Goal: Task Accomplishment & Management: Manage account settings

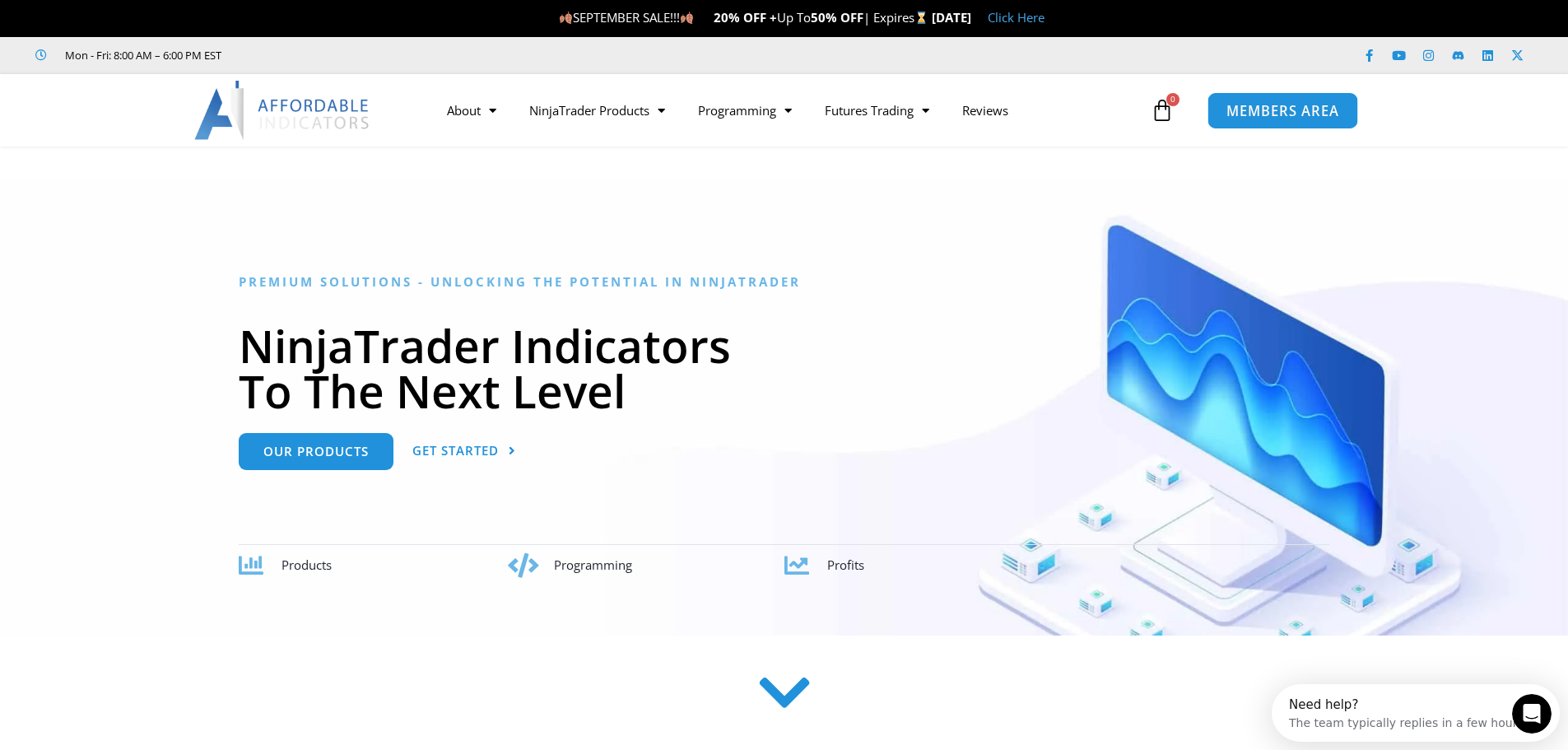
click at [1280, 109] on span "MEMBERS AREA" at bounding box center [1282, 110] width 113 height 14
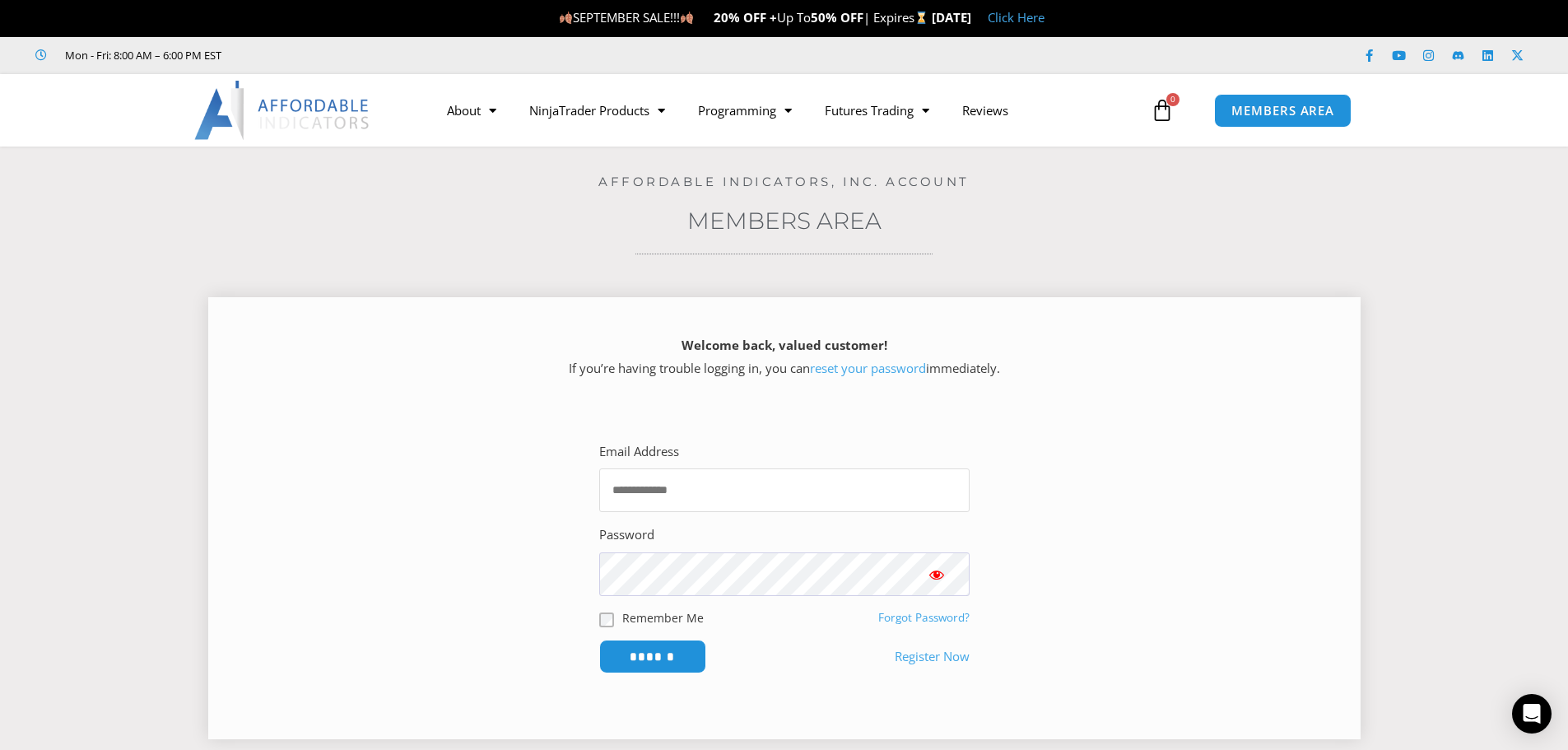
type input "**********"
click at [933, 573] on span "Show password" at bounding box center [936, 574] width 17 height 17
click at [647, 662] on input "******" at bounding box center [652, 656] width 113 height 35
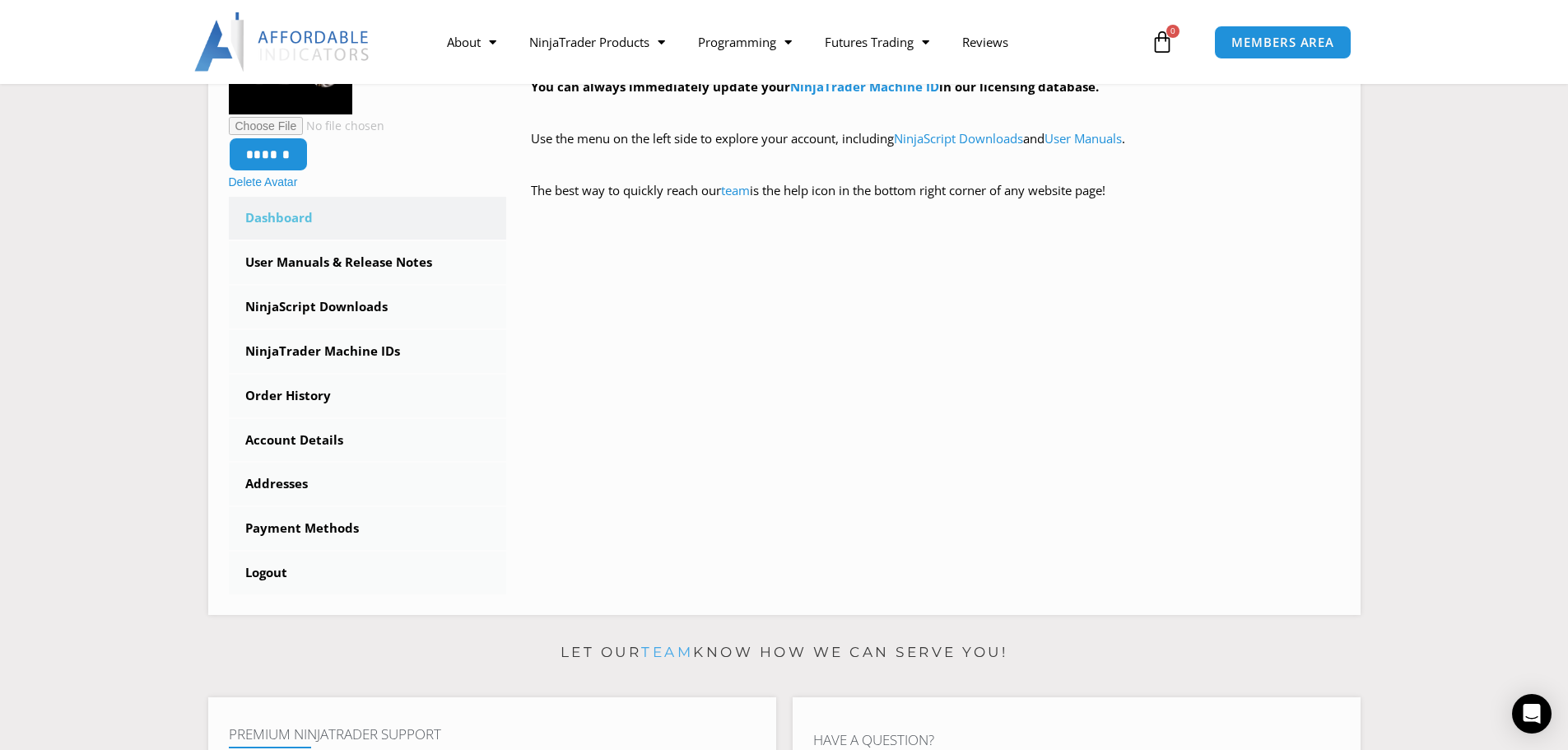
scroll to position [412, 0]
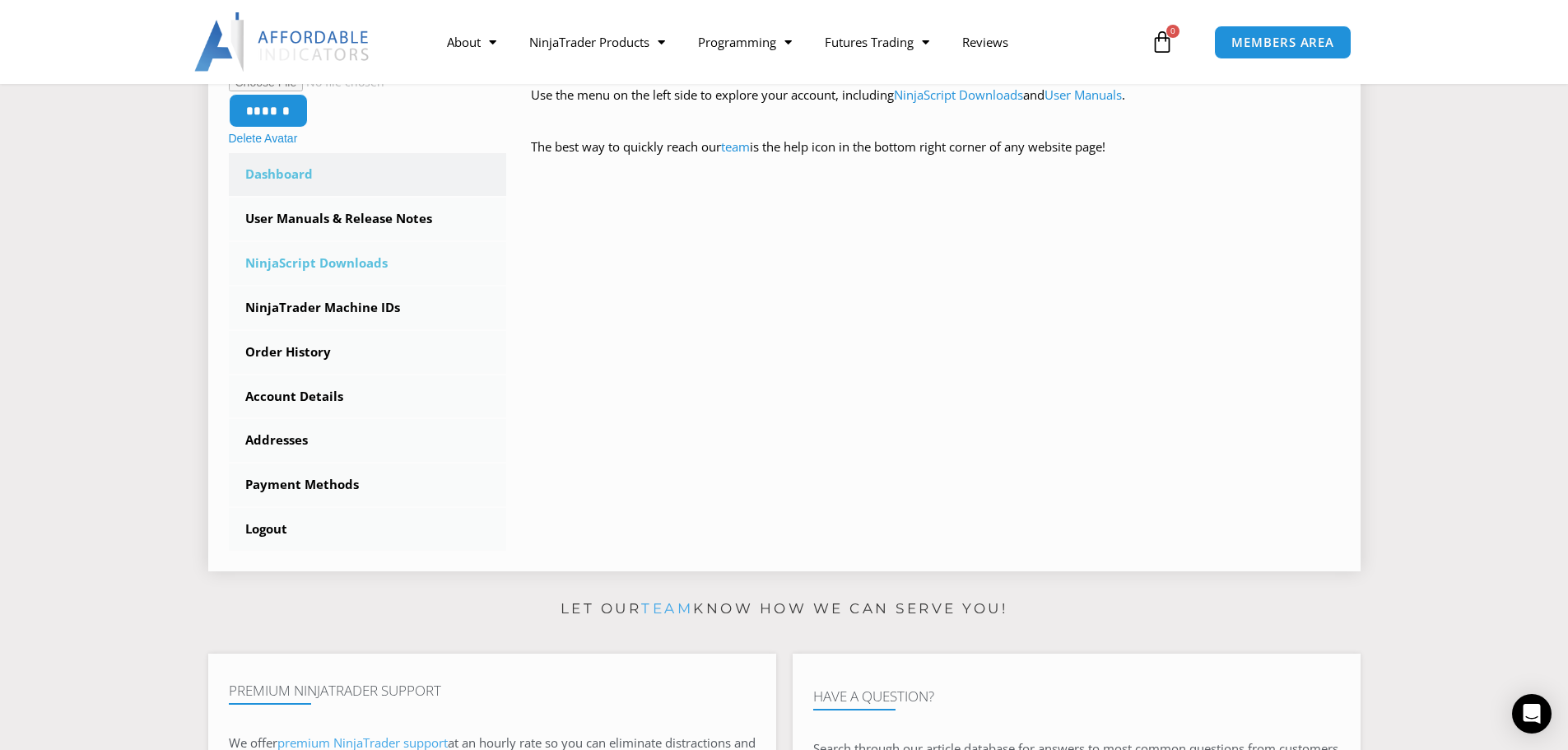
click at [344, 268] on link "NinjaScript Downloads" at bounding box center [368, 263] width 279 height 43
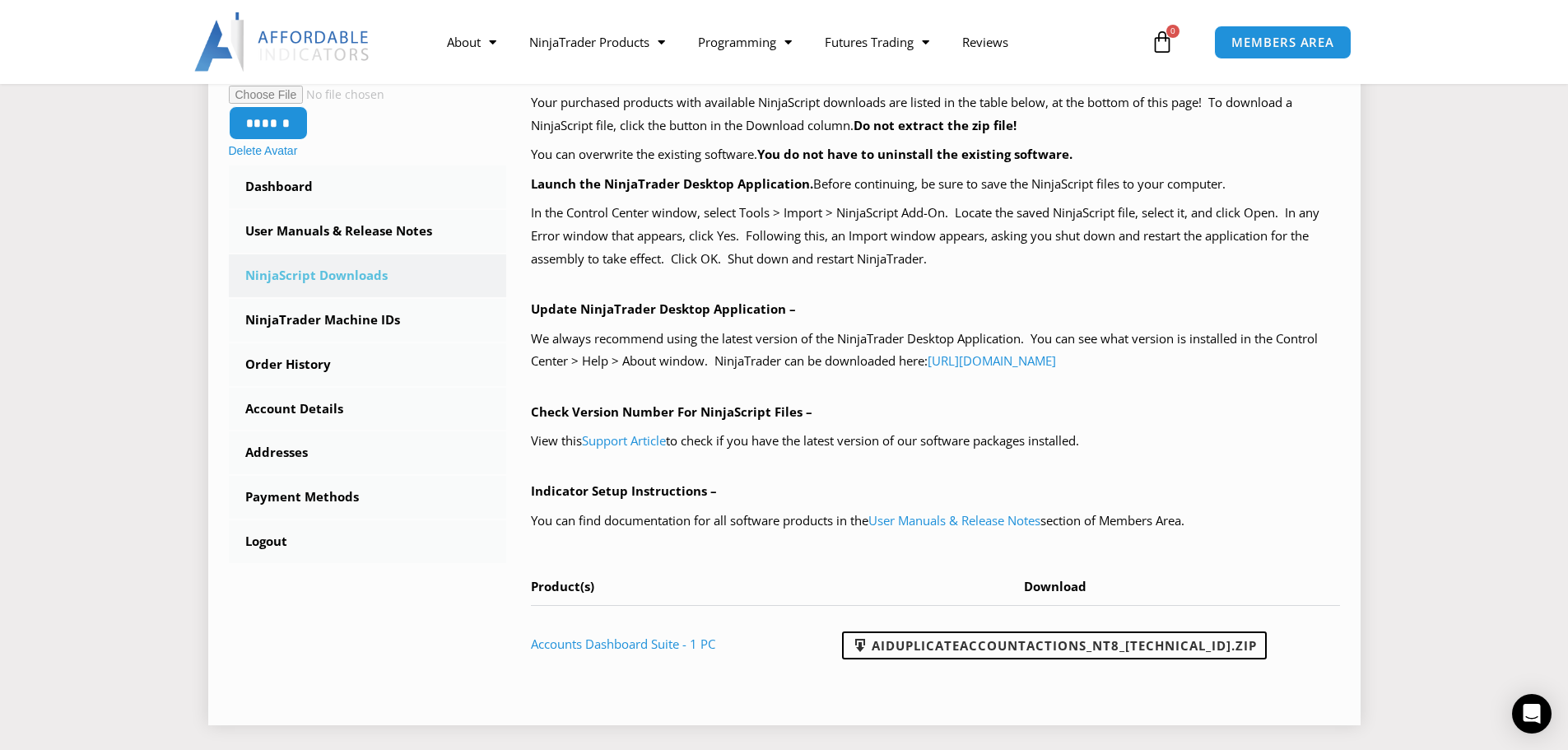
scroll to position [494, 0]
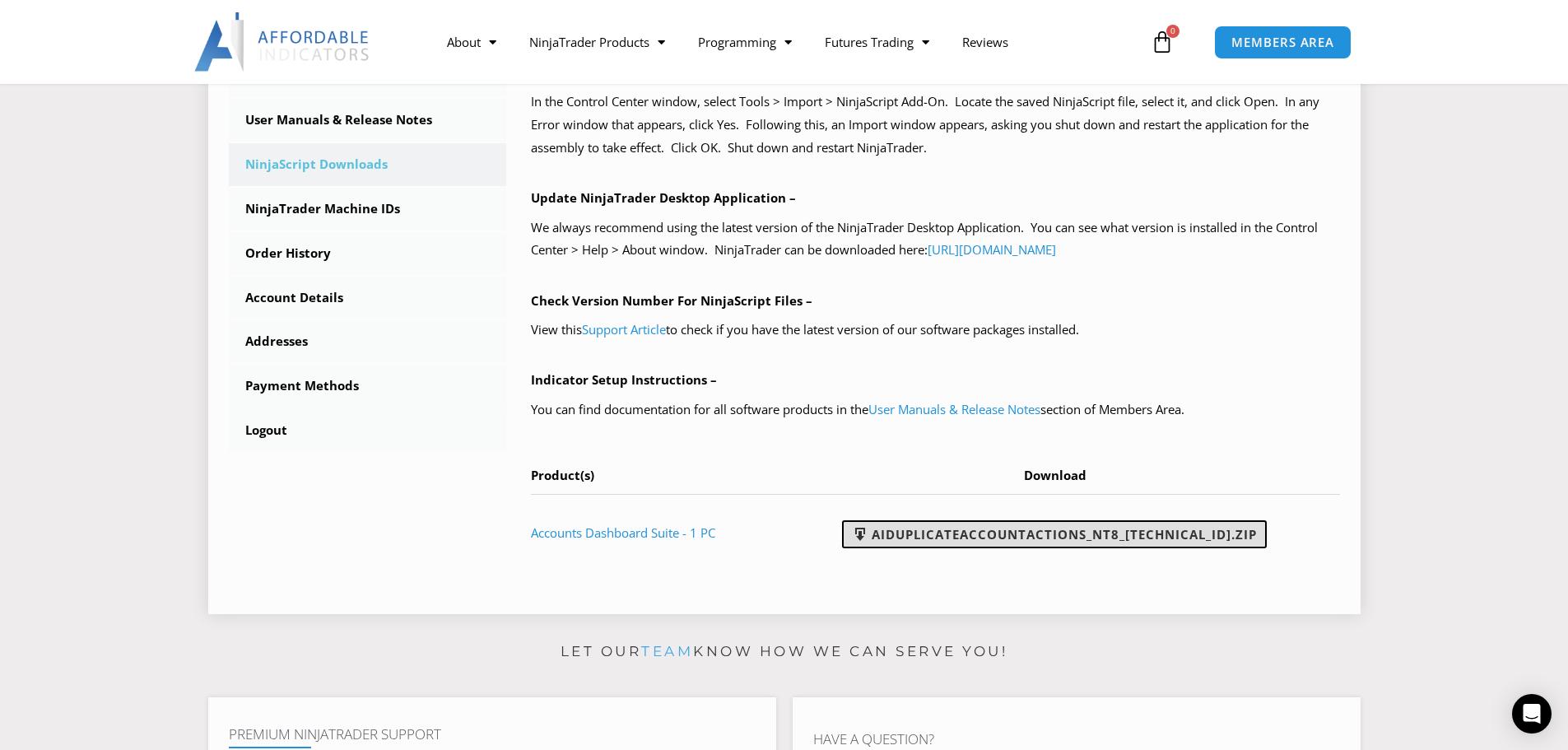
click at [1036, 543] on link "AIDuplicateAccountActions_NT8_[TECHNICAL_ID].zip" at bounding box center [1054, 534] width 425 height 28
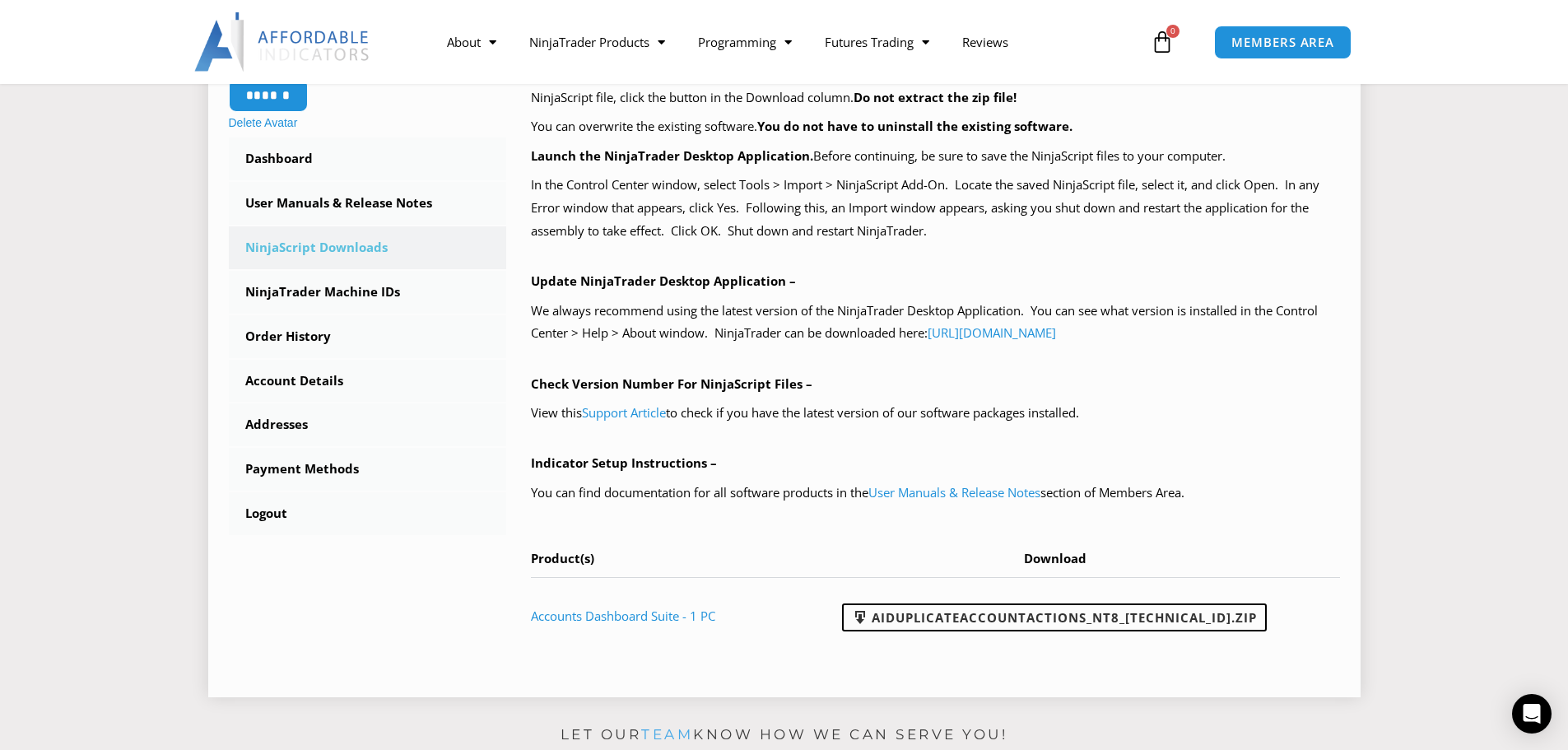
scroll to position [412, 0]
click at [340, 295] on link "NinjaTrader Machine IDs" at bounding box center [368, 291] width 279 height 43
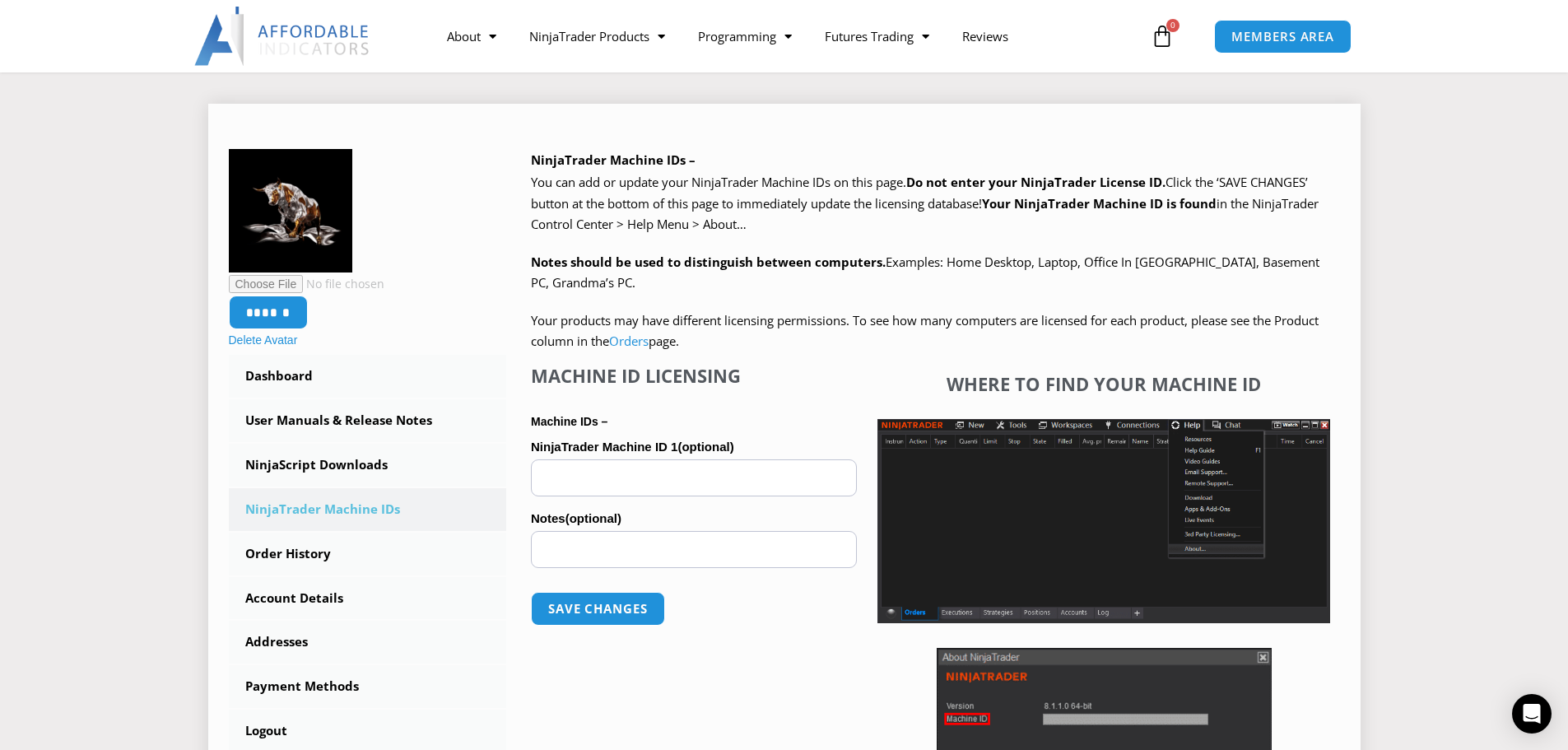
scroll to position [165, 0]
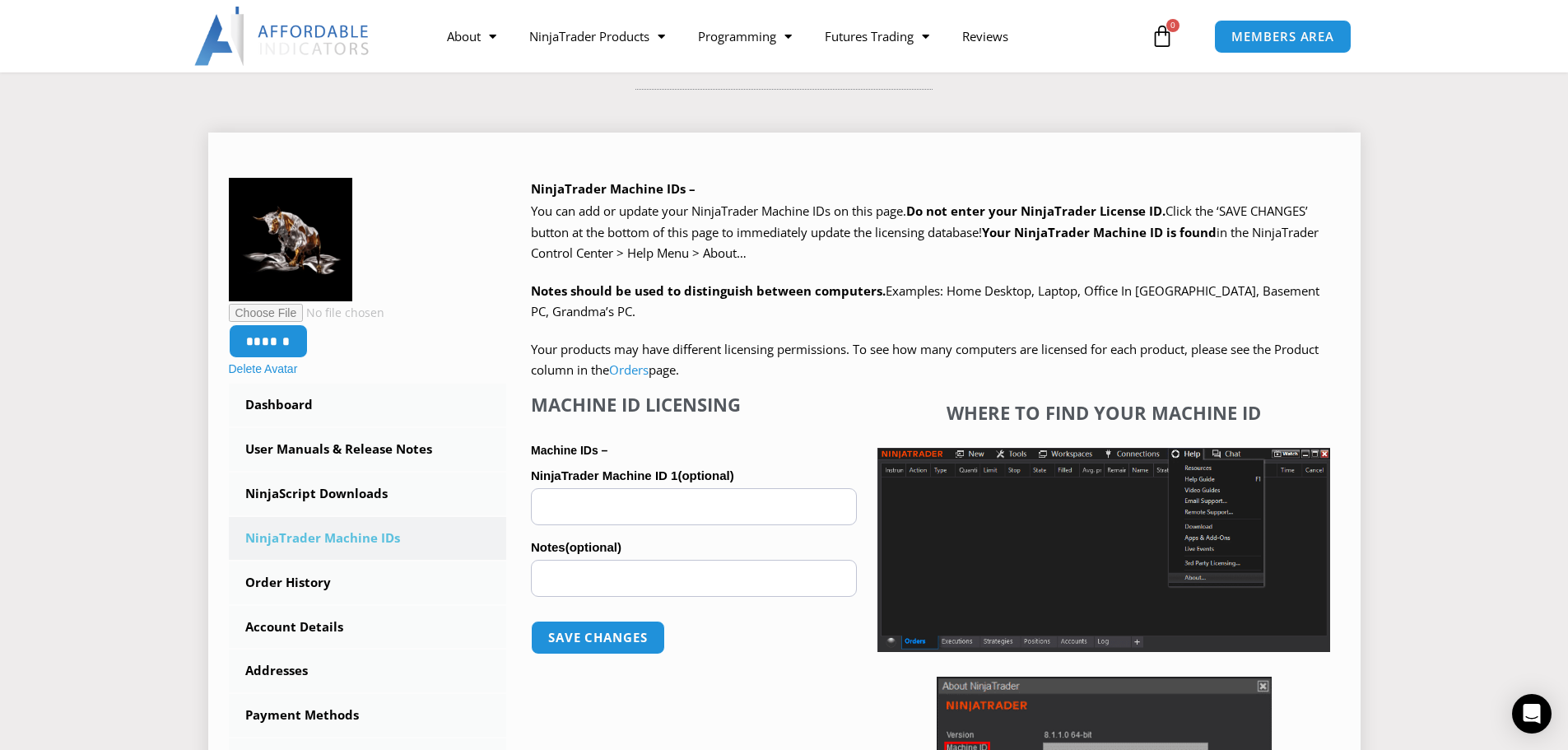
click at [560, 510] on input "NinjaTrader Machine ID 1 (optional)" at bounding box center [694, 506] width 326 height 37
paste input "**********"
type input "**********"
click at [569, 583] on input "Notes (optional)" at bounding box center [694, 578] width 326 height 37
type input "**********"
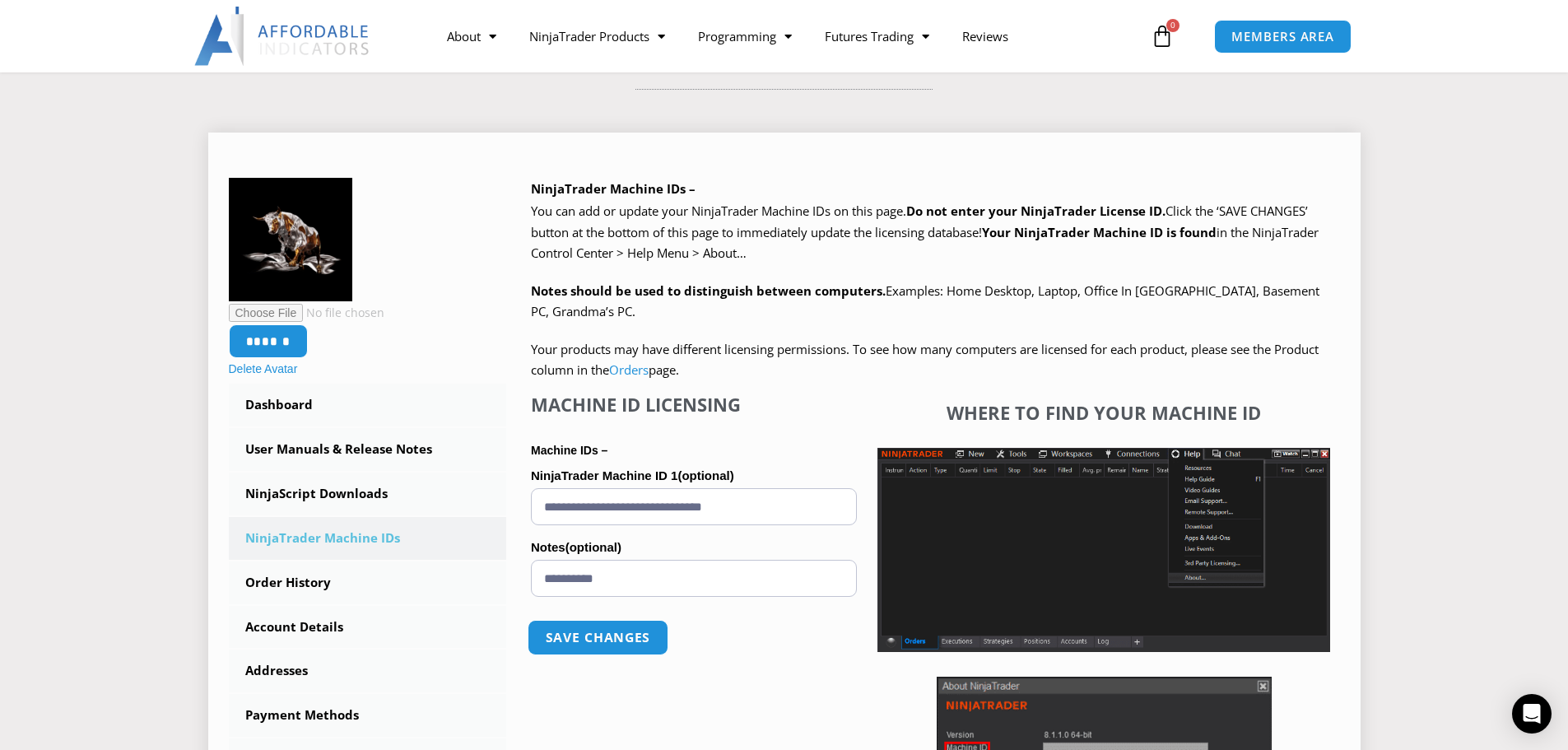
click at [625, 634] on button "Save changes" at bounding box center [597, 637] width 141 height 35
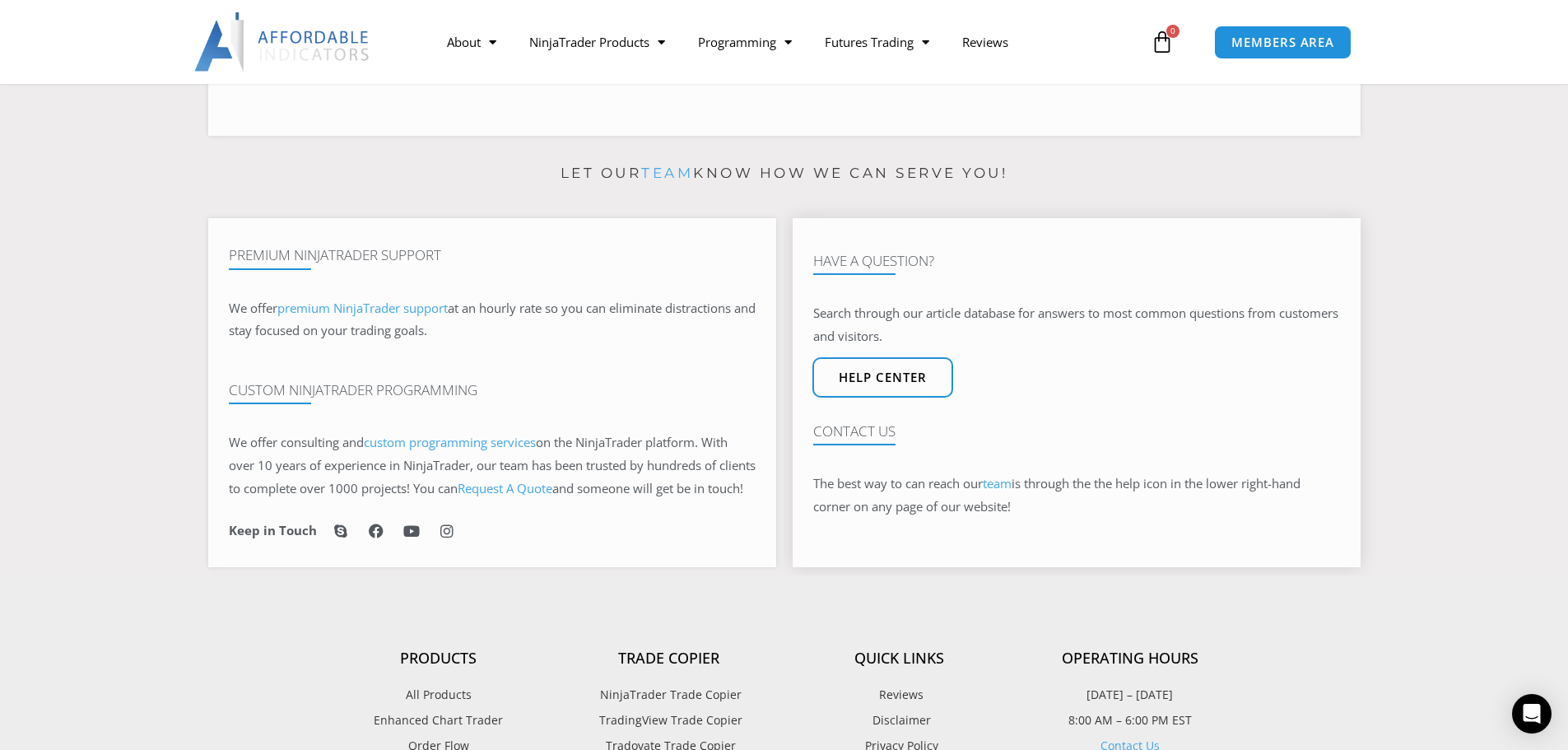
scroll to position [987, 0]
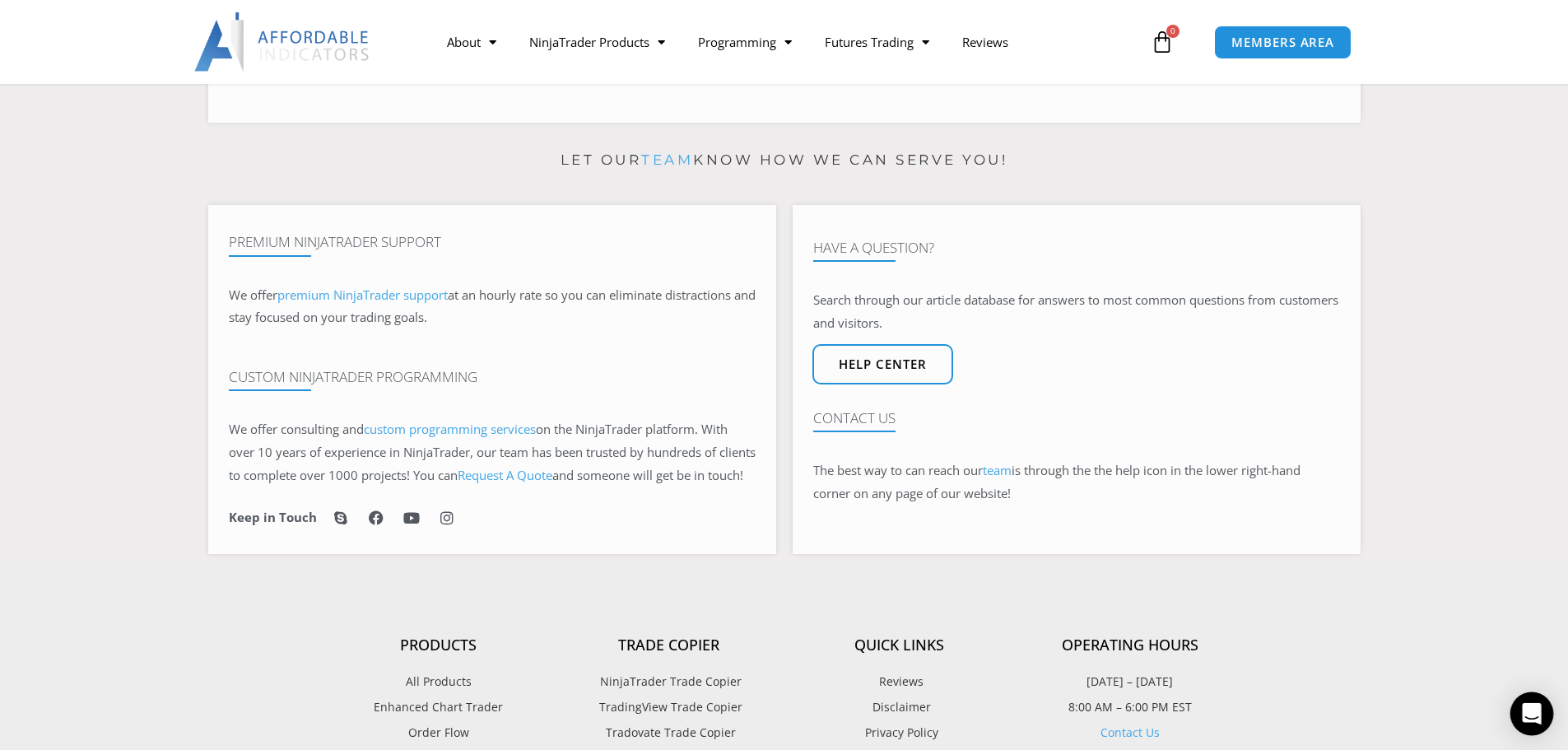
click at [1529, 722] on icon "Open Intercom Messenger" at bounding box center [1531, 713] width 21 height 21
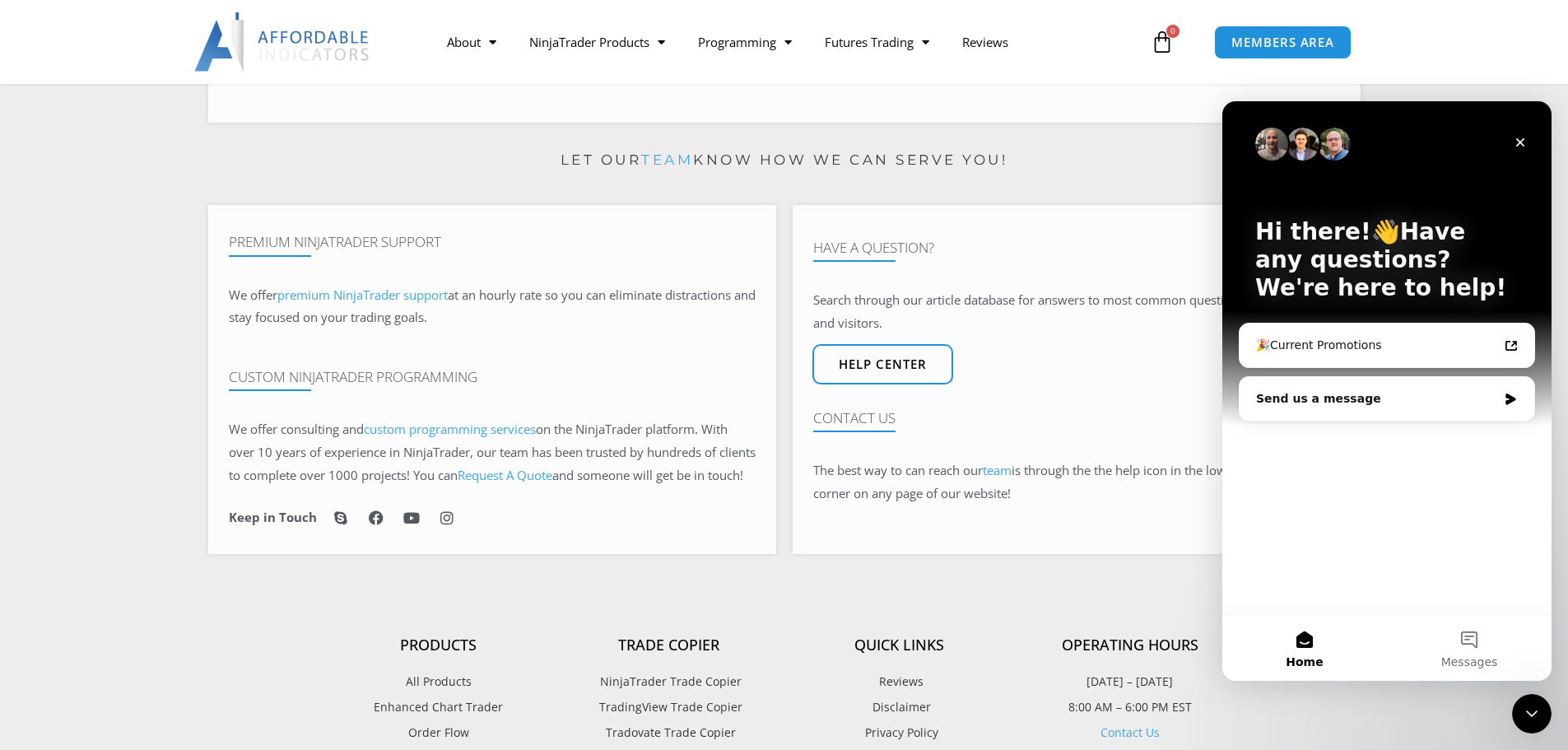
scroll to position [0, 0]
click at [1336, 472] on div "Hi there!👋Have any questions? We're here to help! 🎉Current Promotions Send us a…" at bounding box center [1387, 357] width 329 height 513
click at [1508, 398] on icon "Intercom messenger" at bounding box center [1509, 399] width 10 height 11
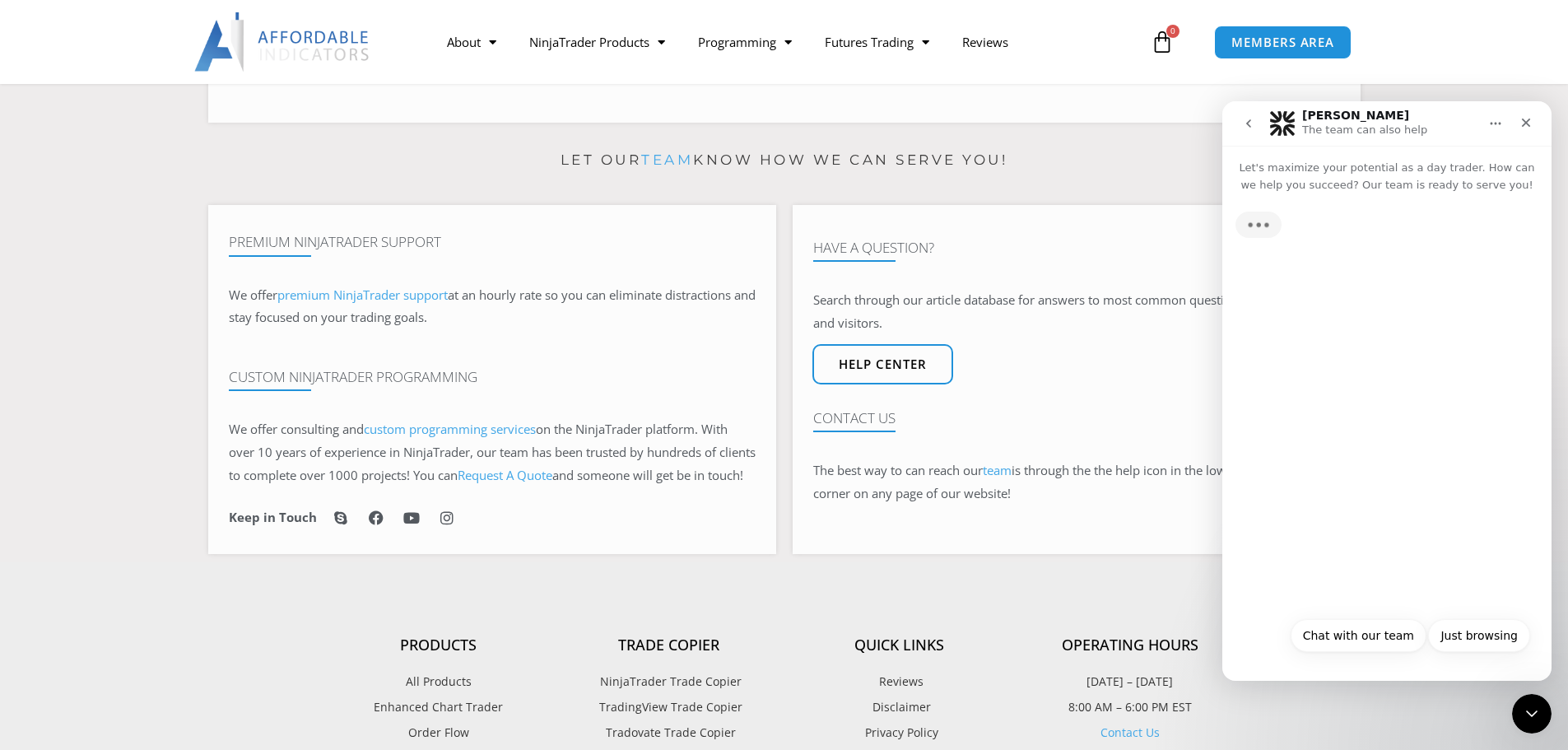
click at [1356, 369] on div "Typing" at bounding box center [1387, 401] width 329 height 415
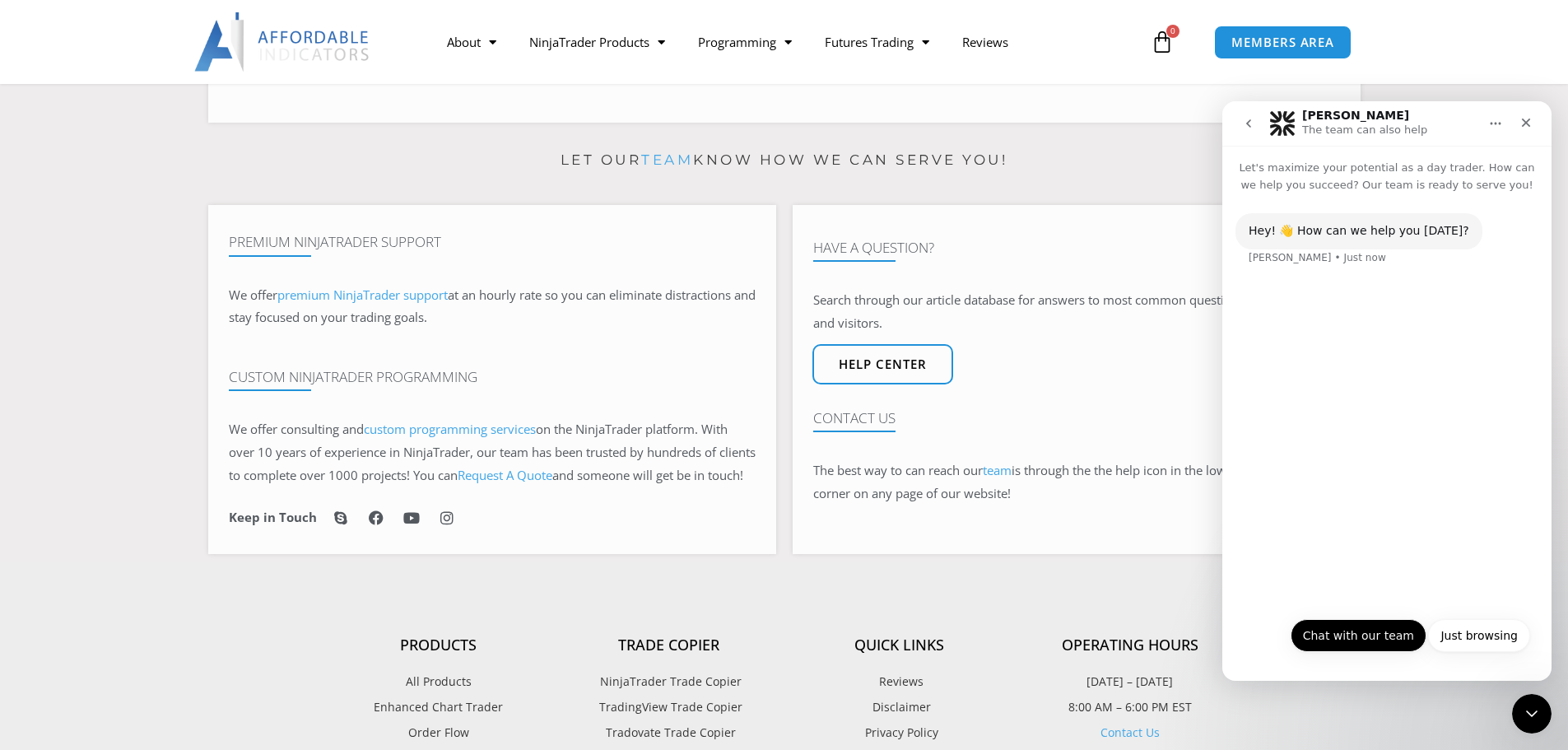
click at [1341, 633] on button "Chat with our team" at bounding box center [1358, 636] width 136 height 33
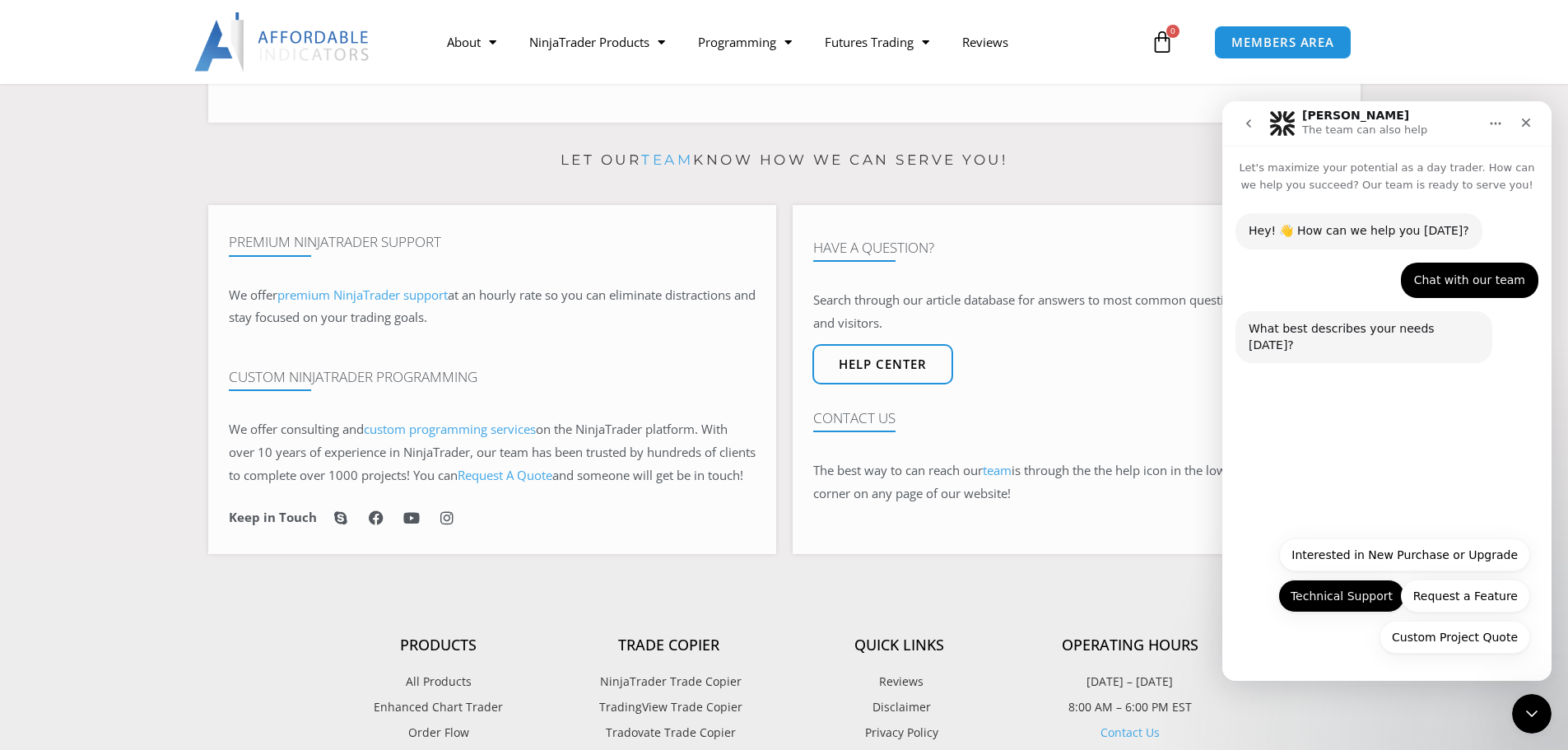
click at [1339, 602] on button "Technical Support" at bounding box center [1341, 596] width 127 height 33
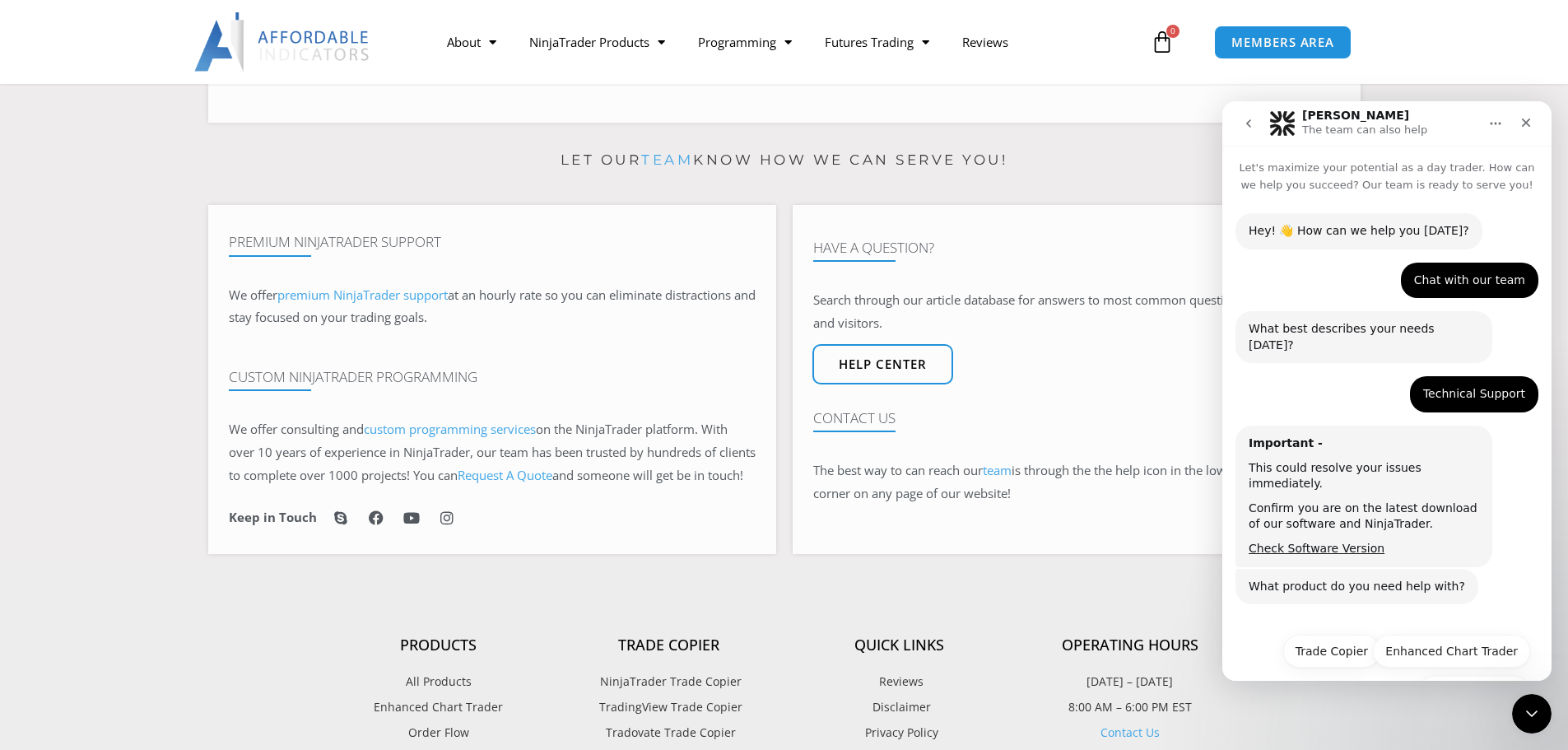
scroll to position [23, 0]
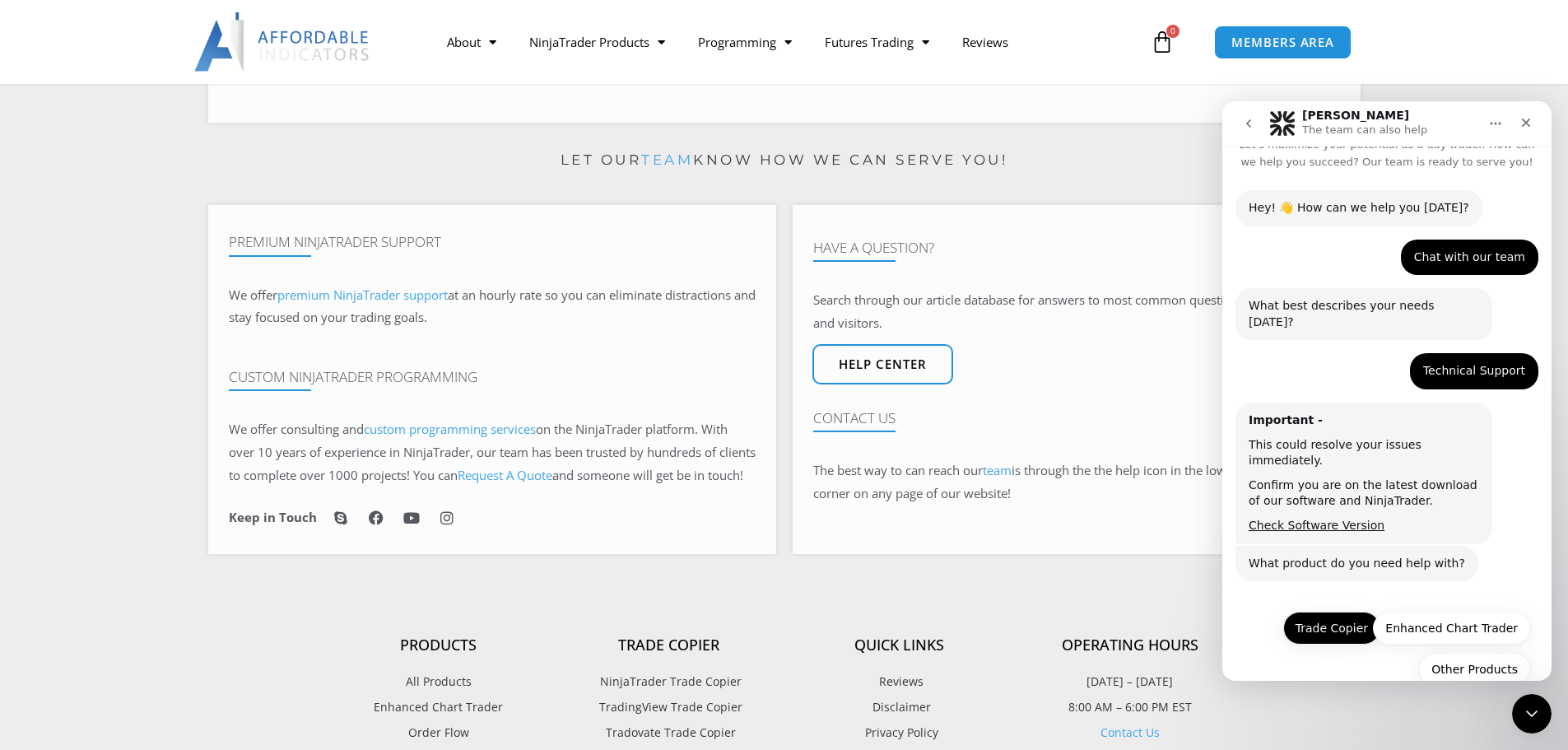
click at [1324, 612] on button "Trade Copier" at bounding box center [1331, 628] width 97 height 33
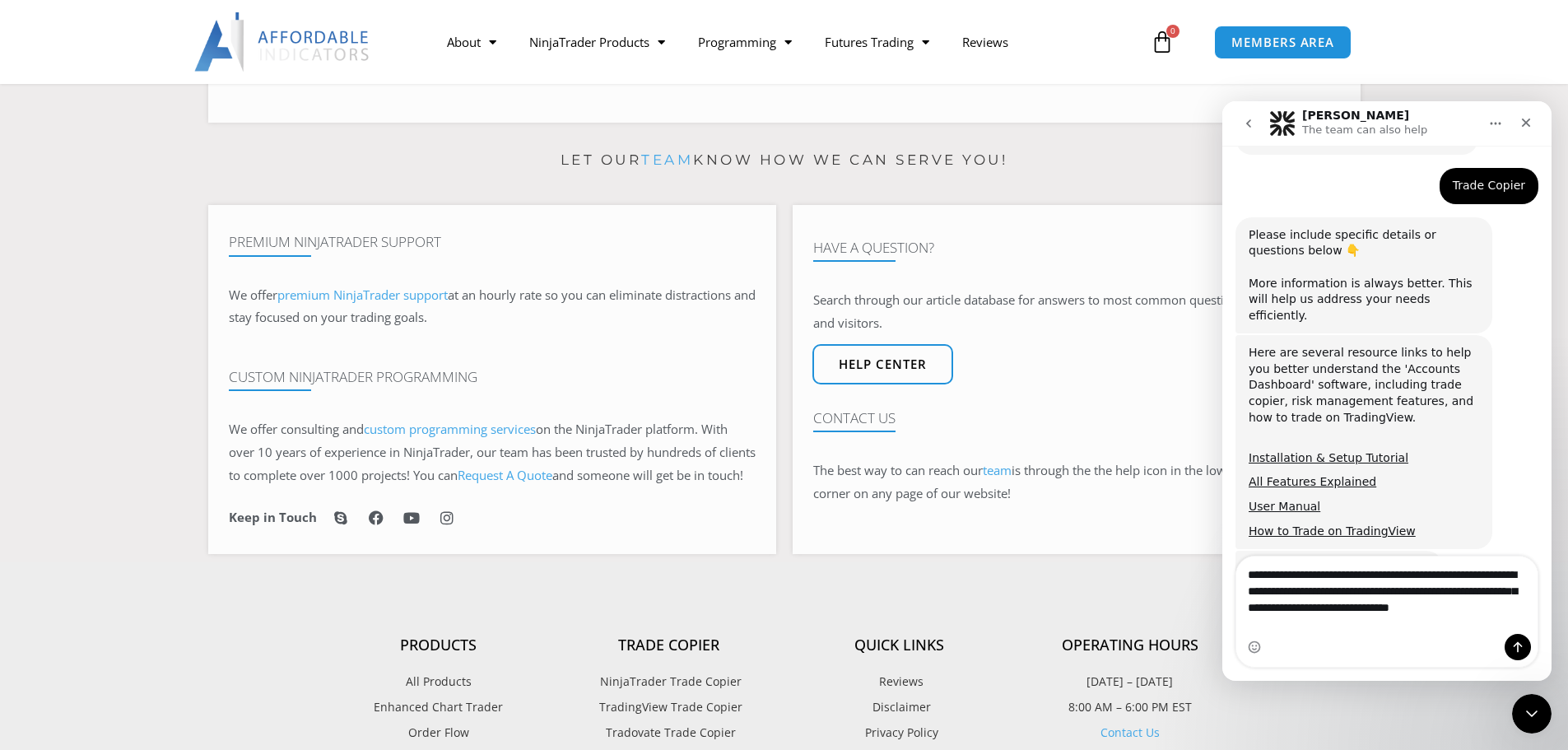
scroll to position [466, 0]
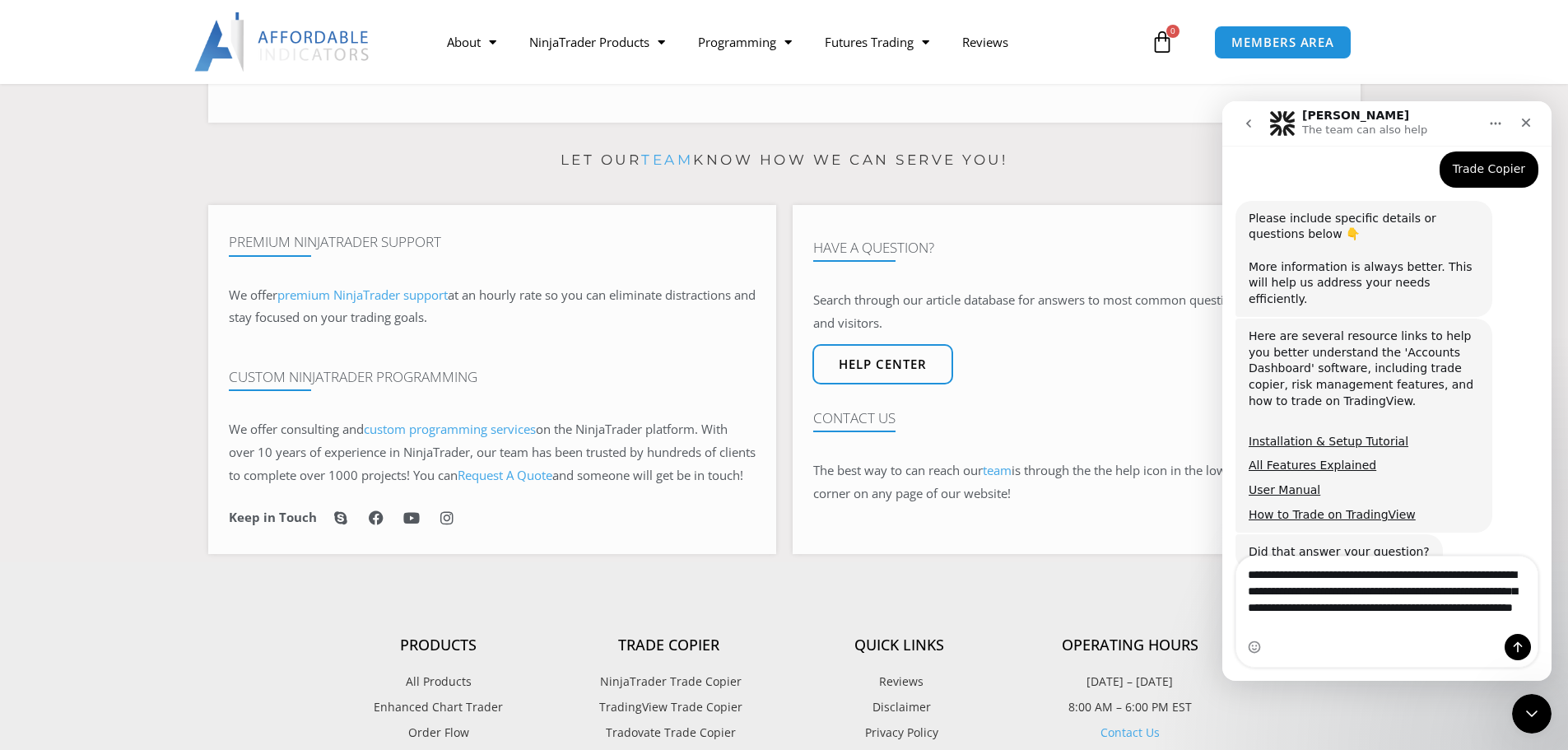
type textarea "**********"
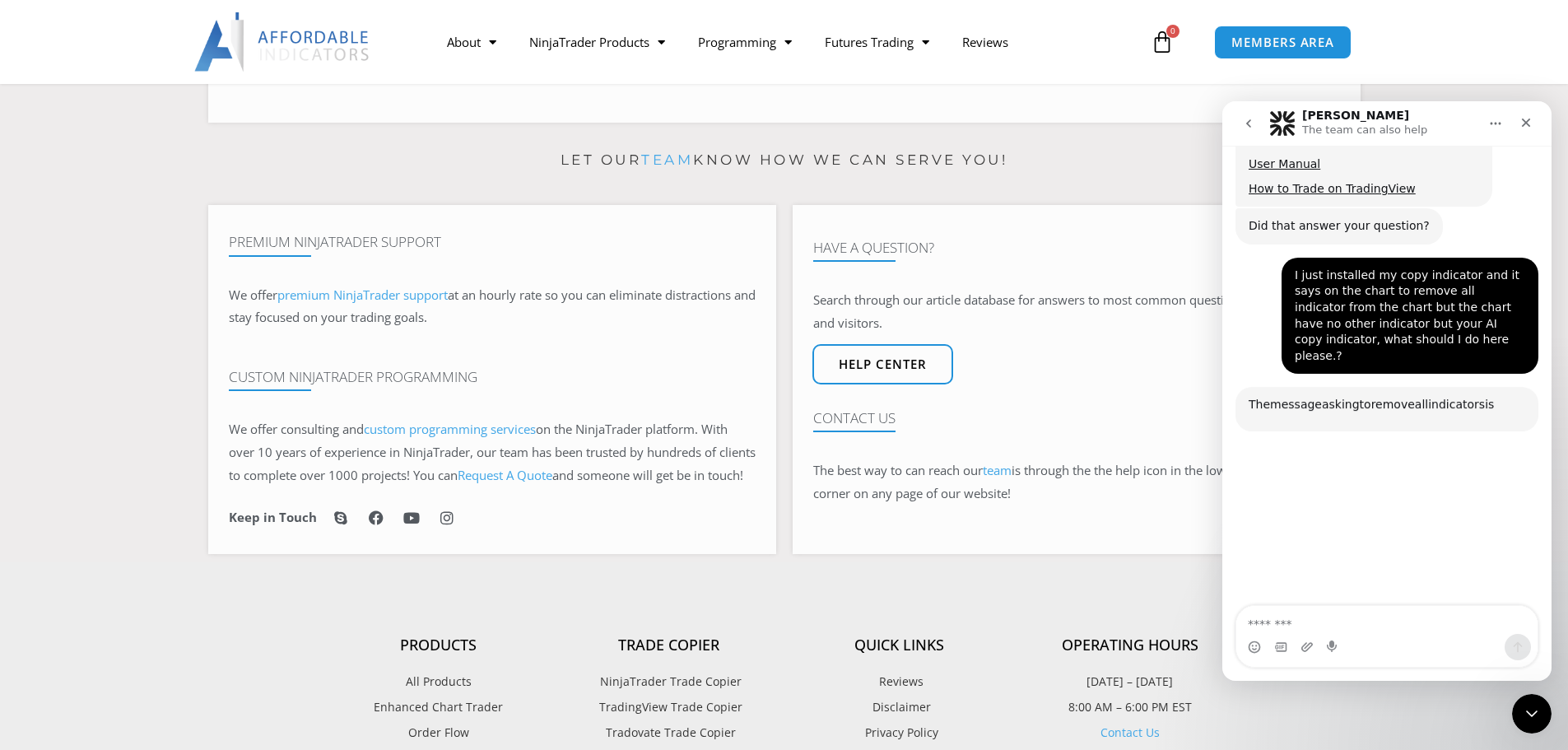
scroll to position [860, 0]
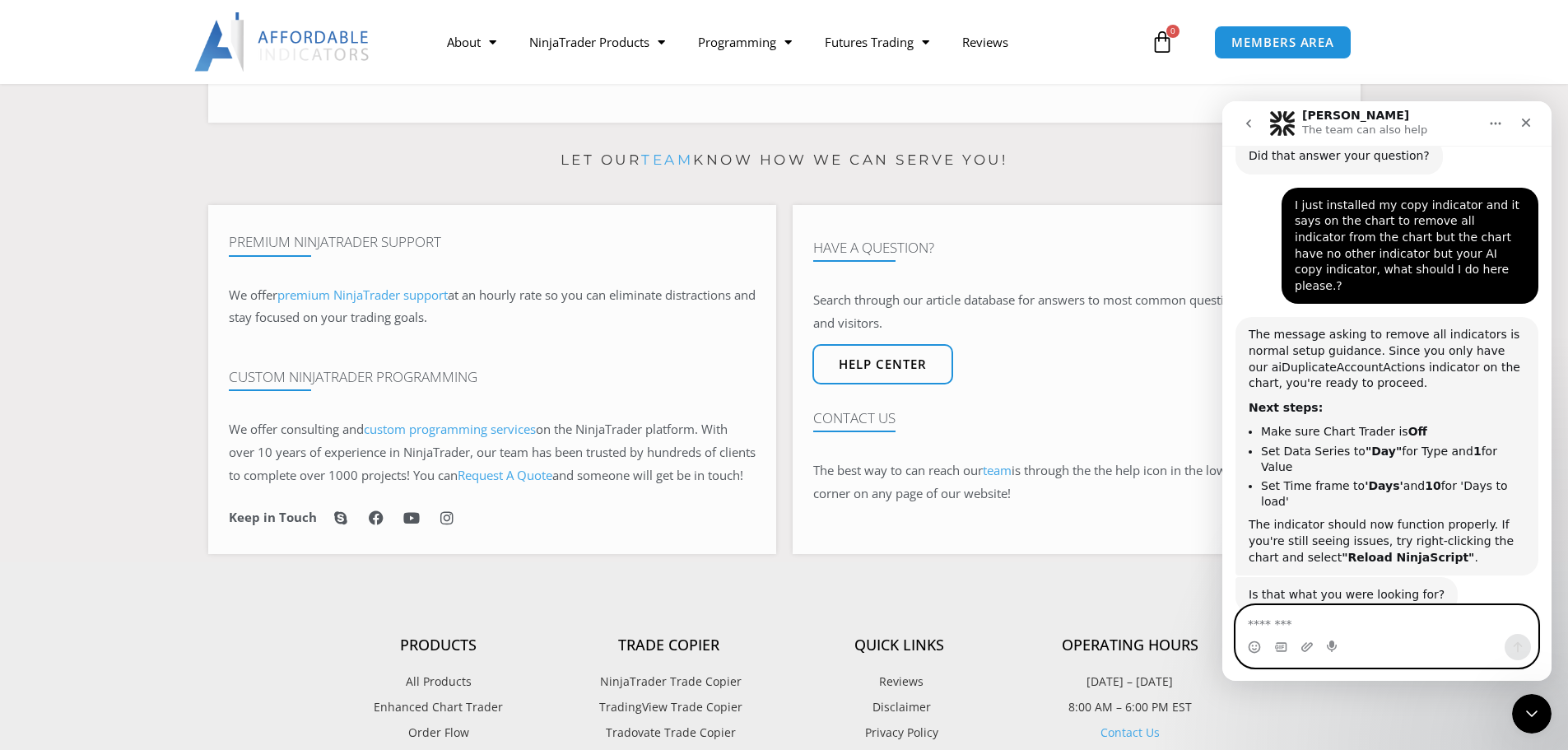
click at [1289, 619] on textarea "Message…" at bounding box center [1387, 620] width 301 height 28
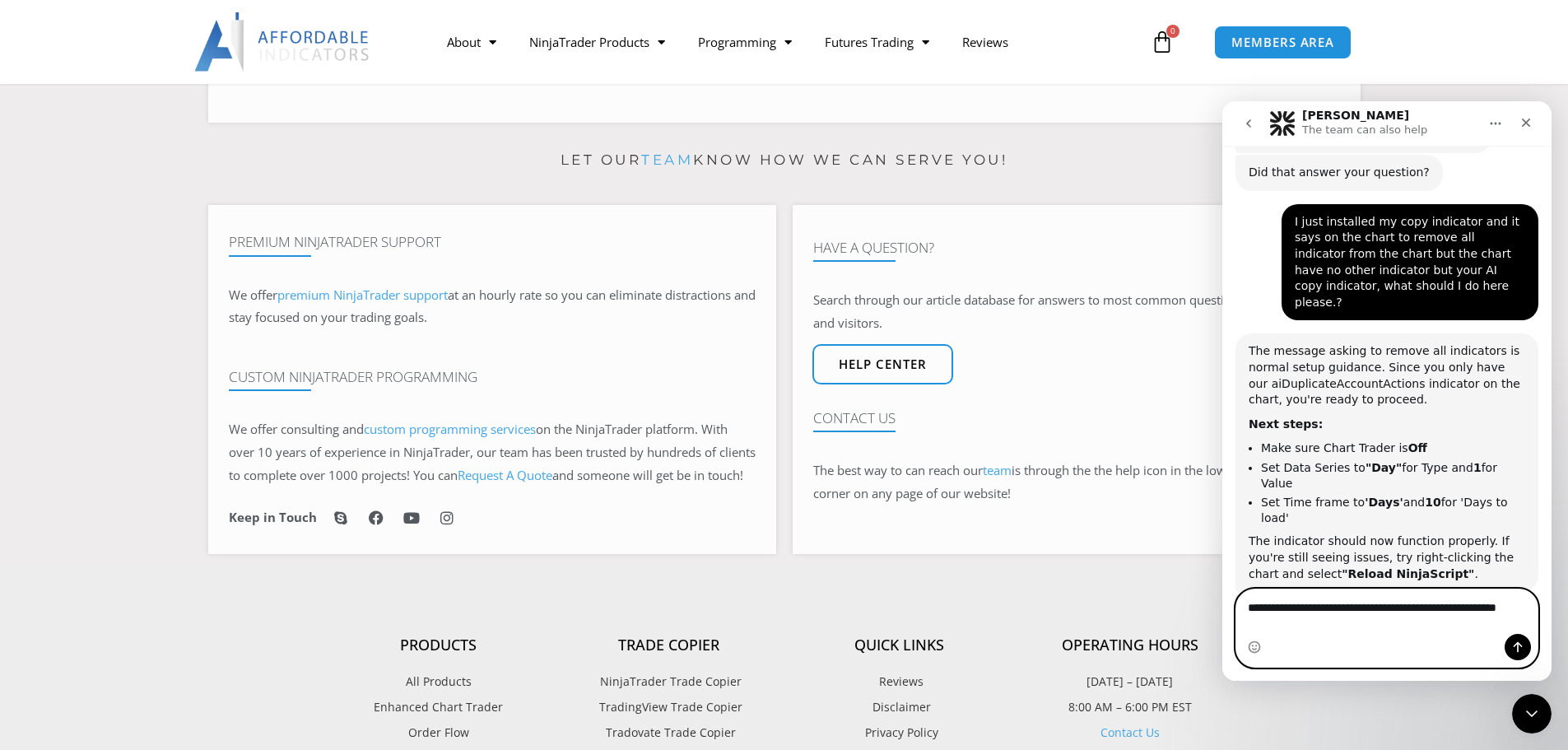
type textarea "**********"
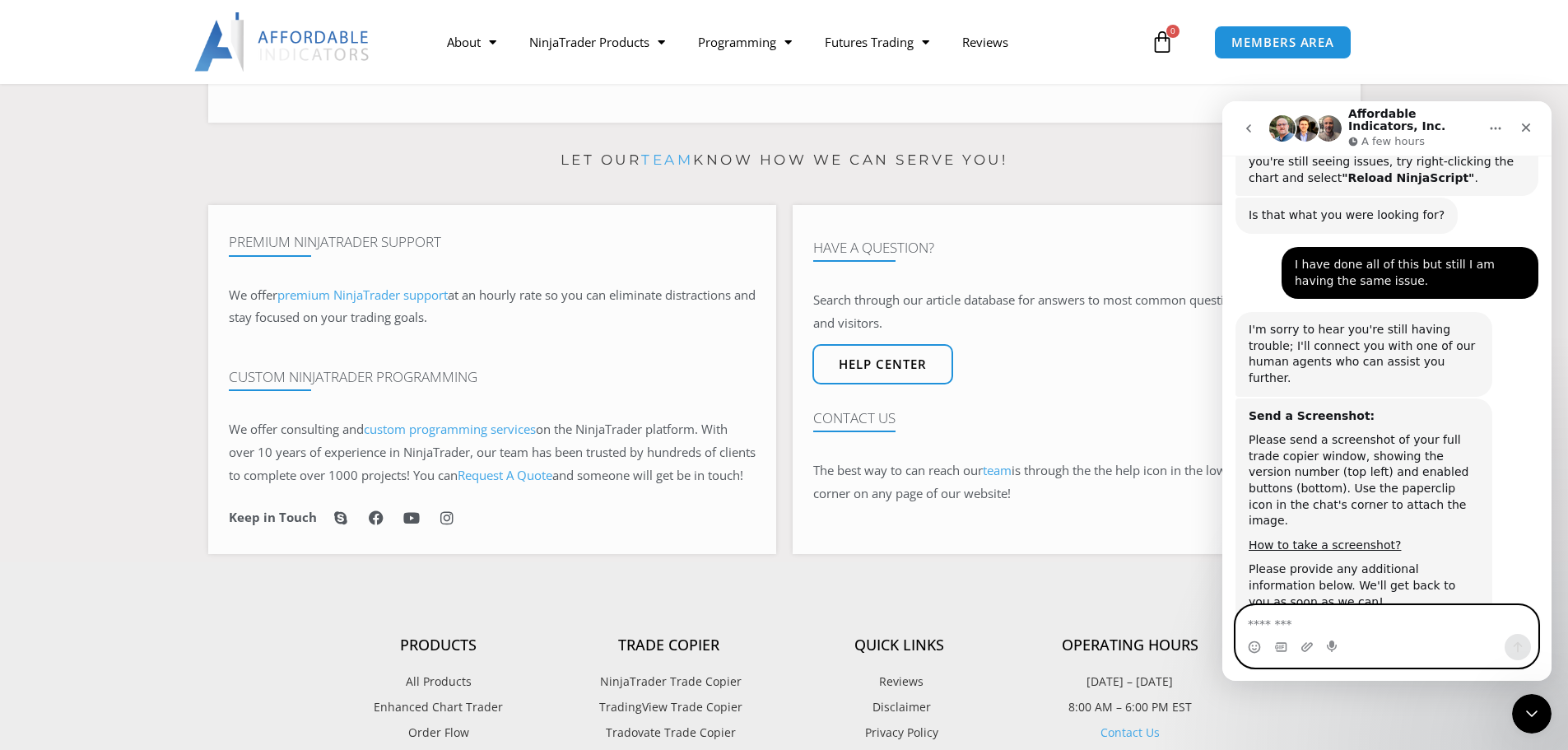
scroll to position [1258, 0]
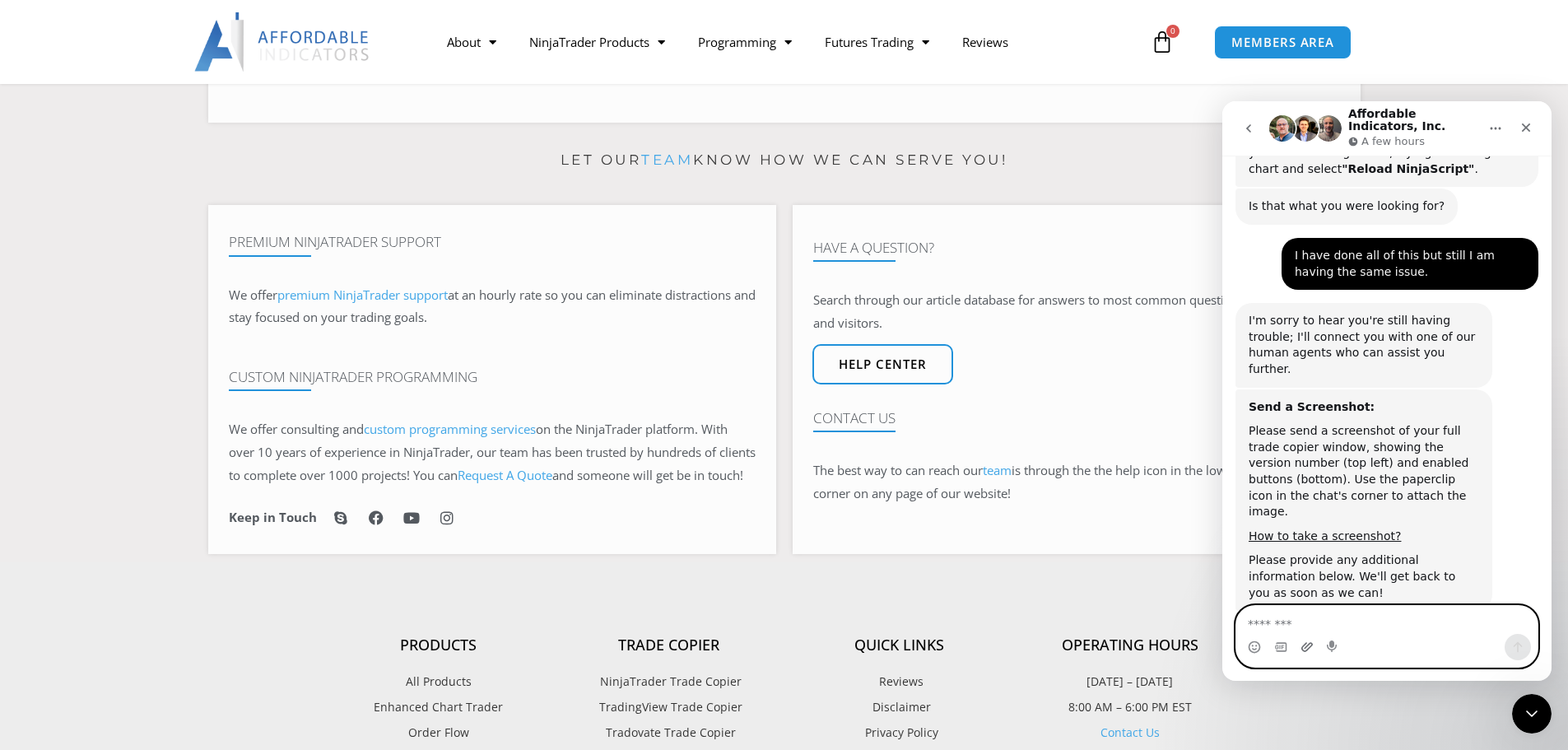
click at [1308, 653] on icon "Upload attachment" at bounding box center [1307, 647] width 13 height 13
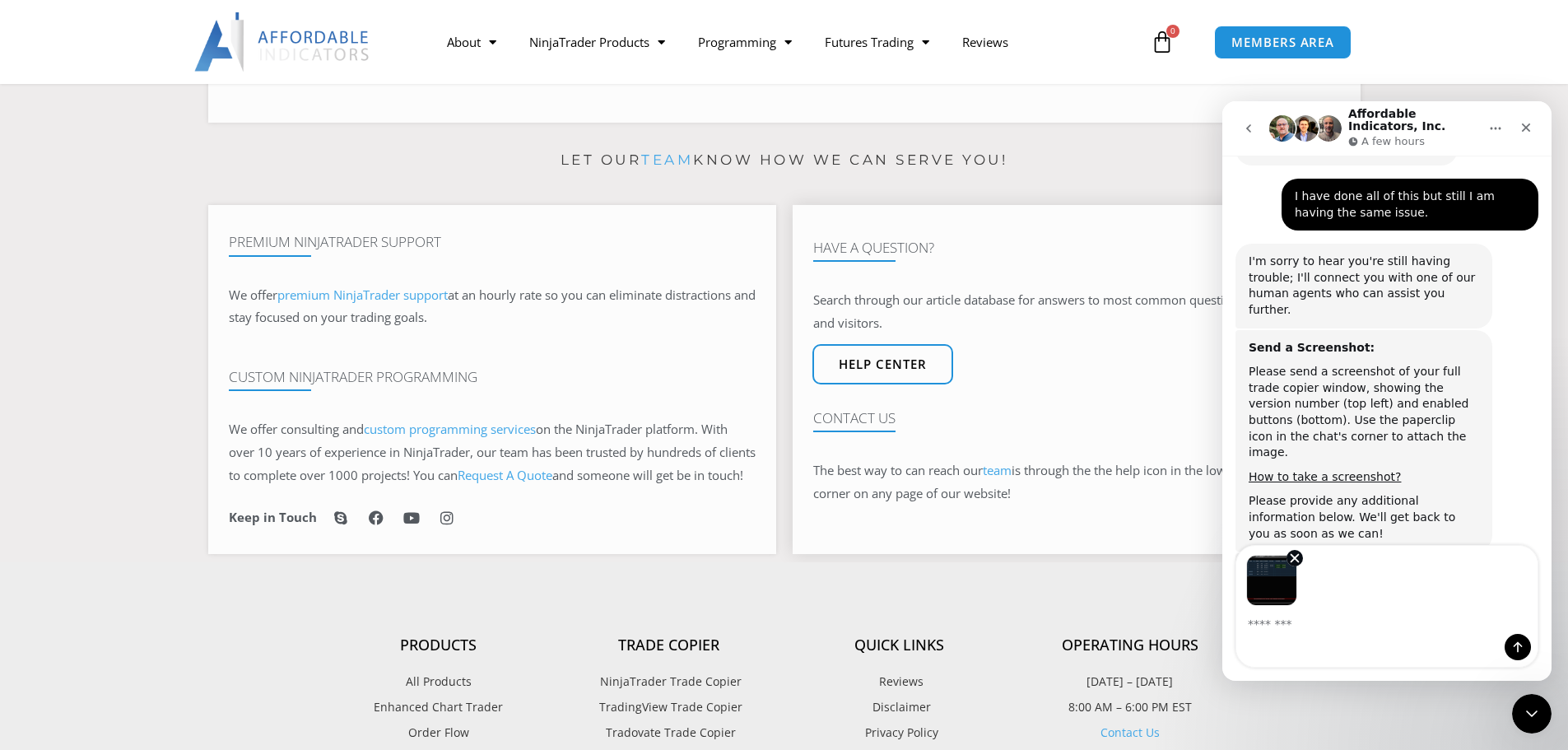
scroll to position [1318, 0]
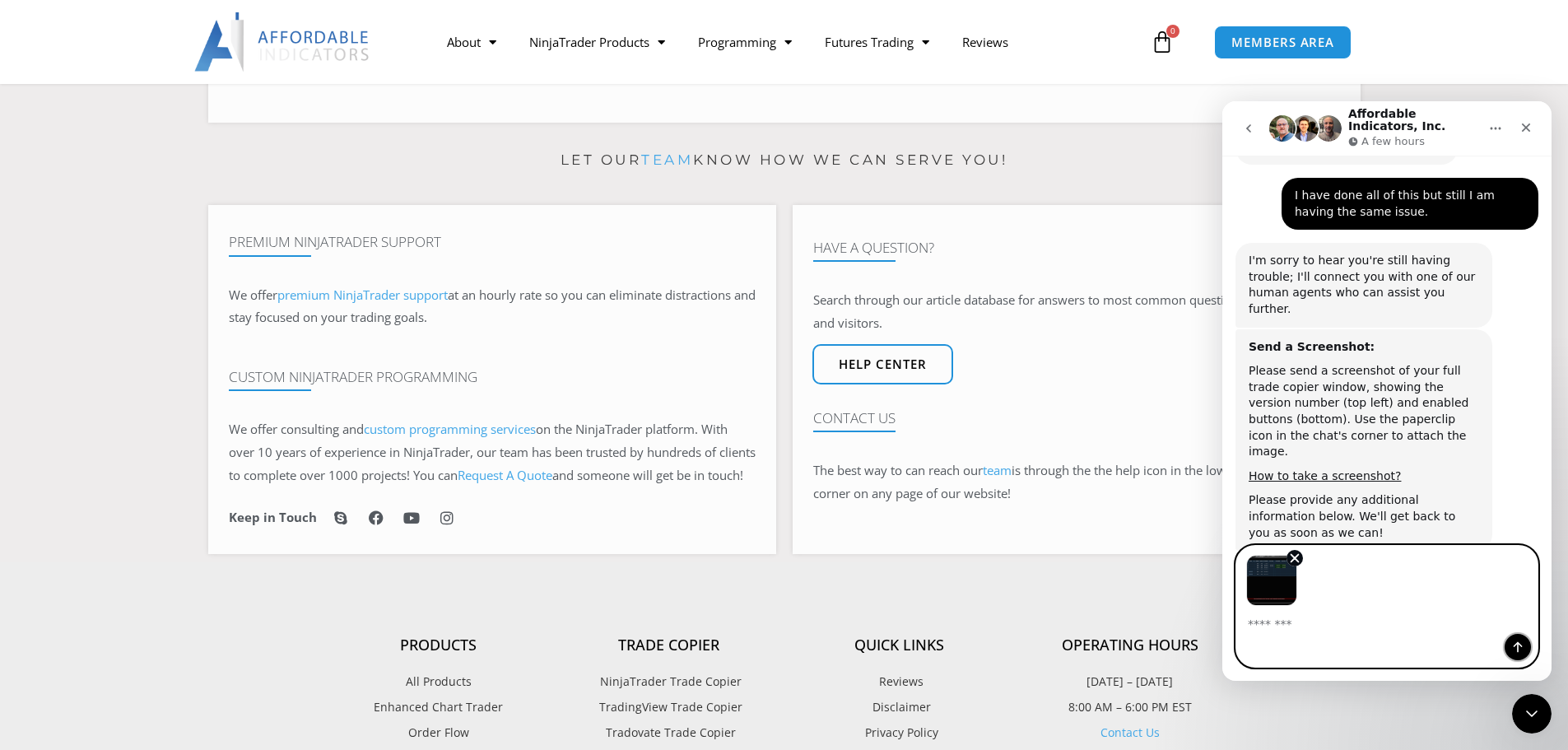
click at [1517, 647] on icon "Send a message…" at bounding box center [1517, 647] width 13 height 13
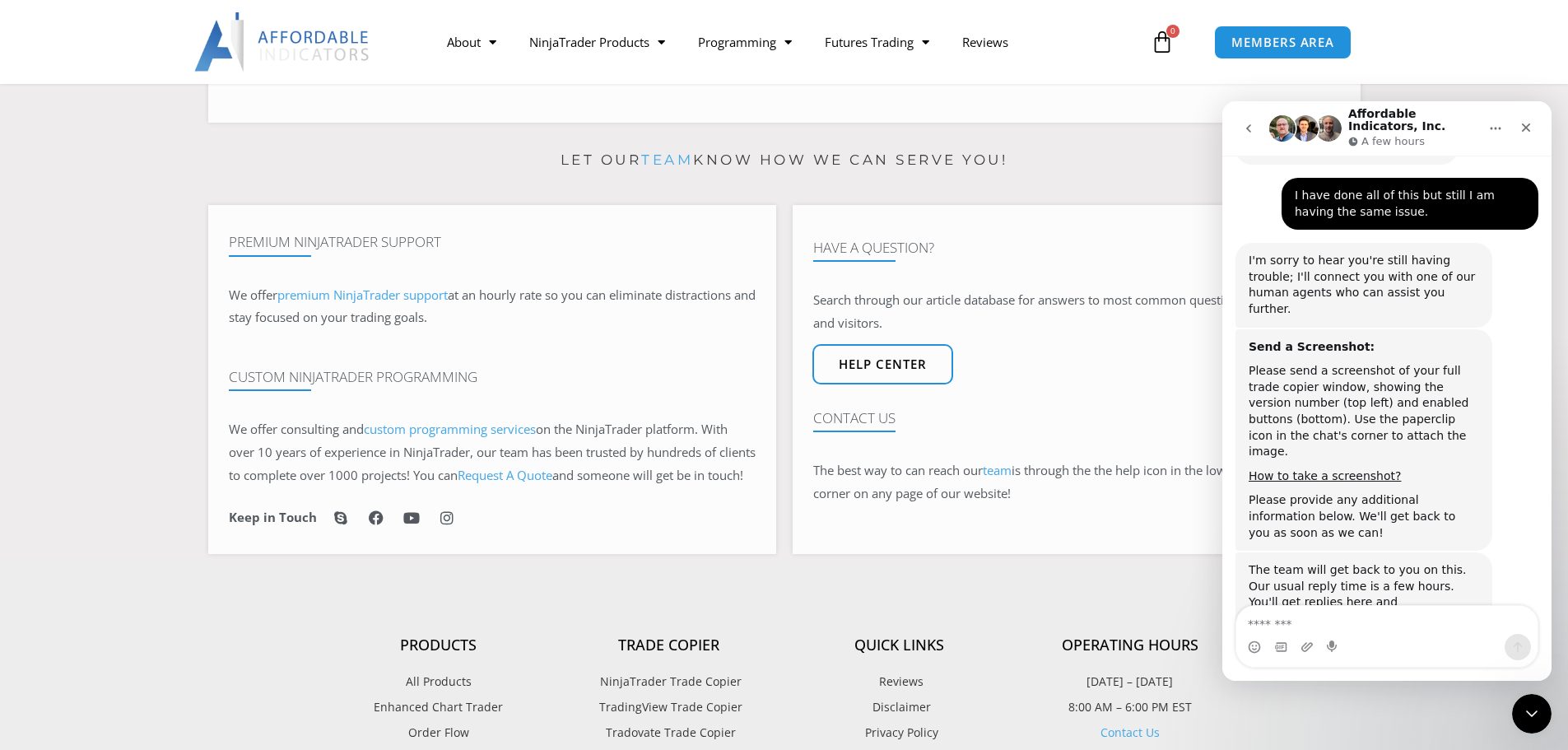
scroll to position [1435, 0]
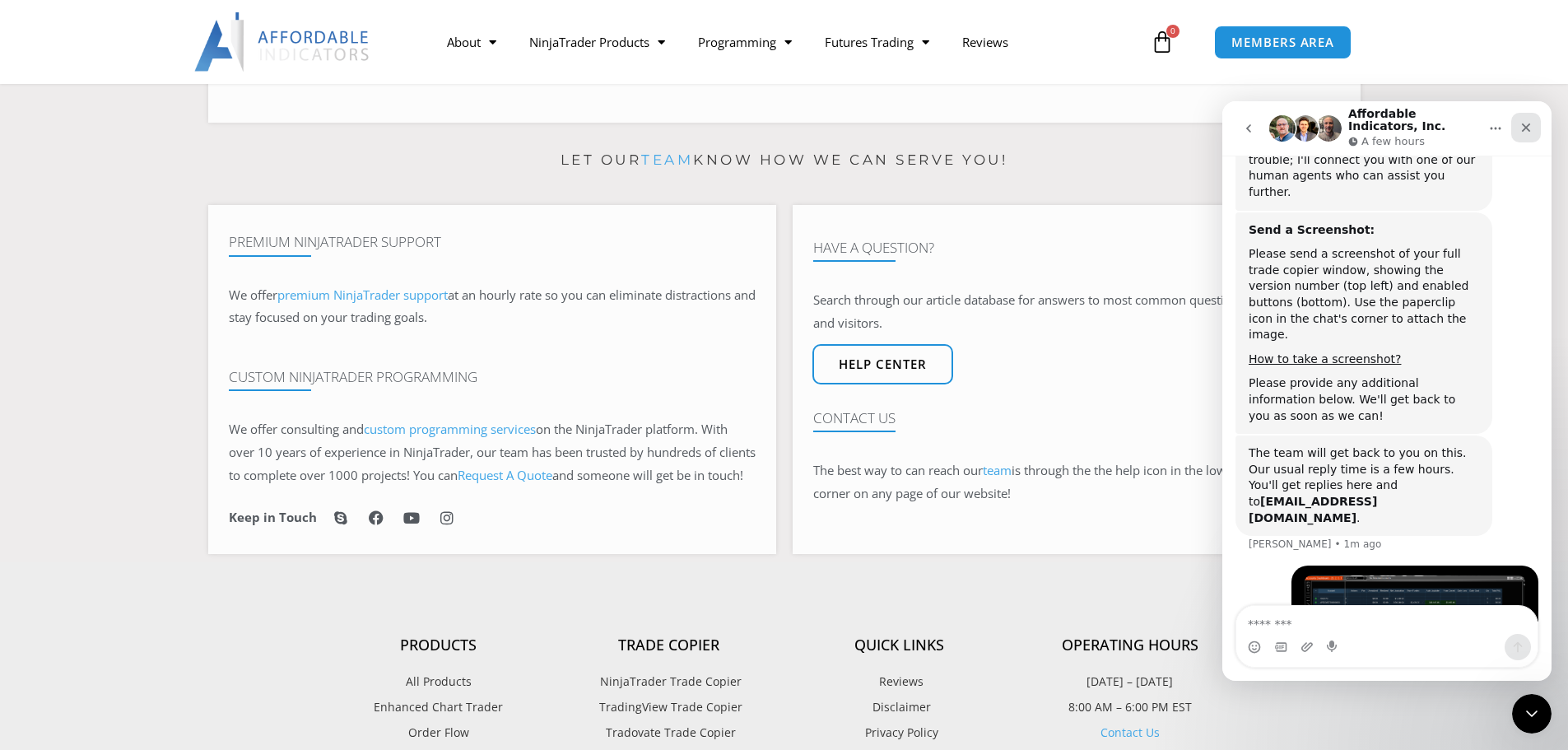
click at [1527, 127] on icon "Close" at bounding box center [1526, 128] width 9 height 9
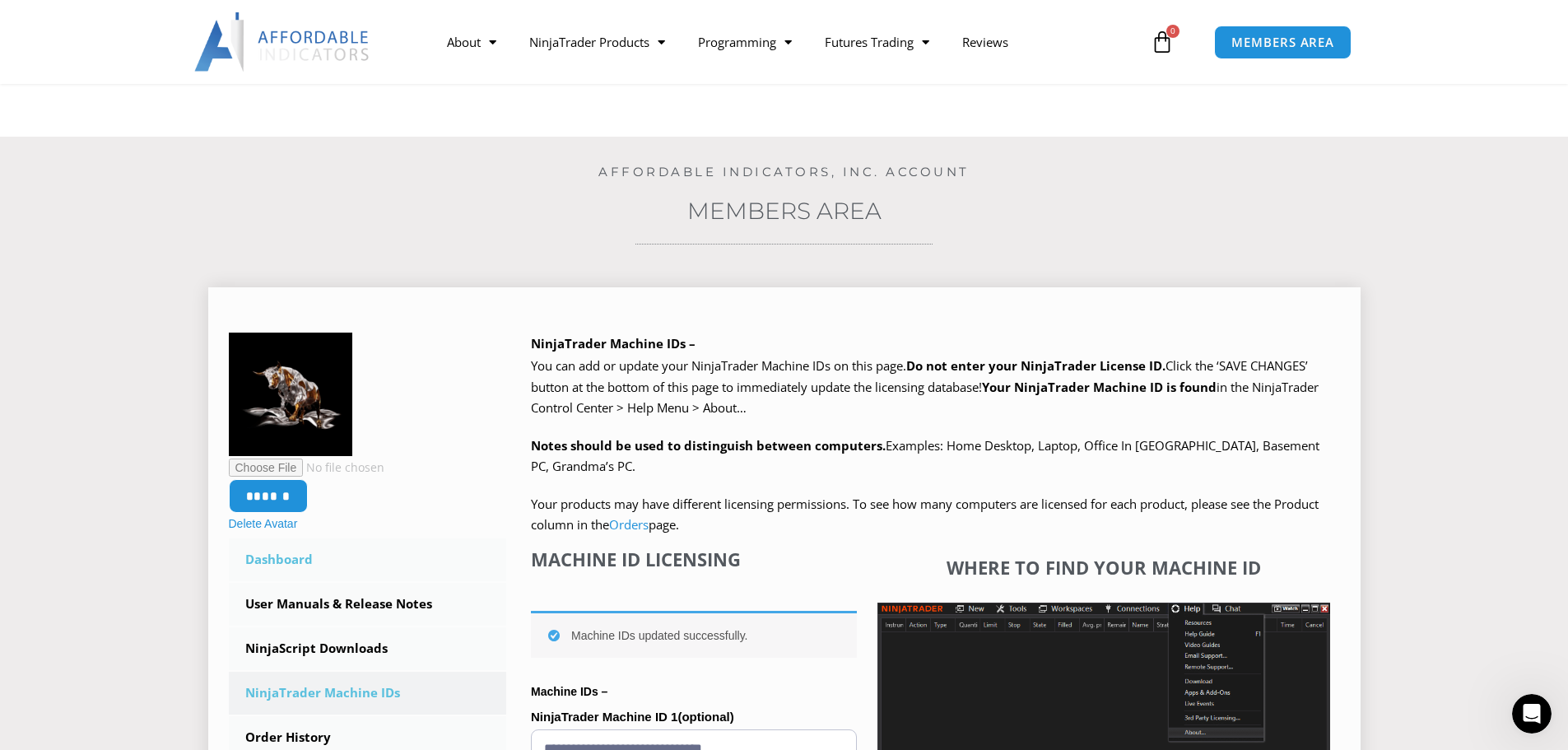
scroll to position [0, 0]
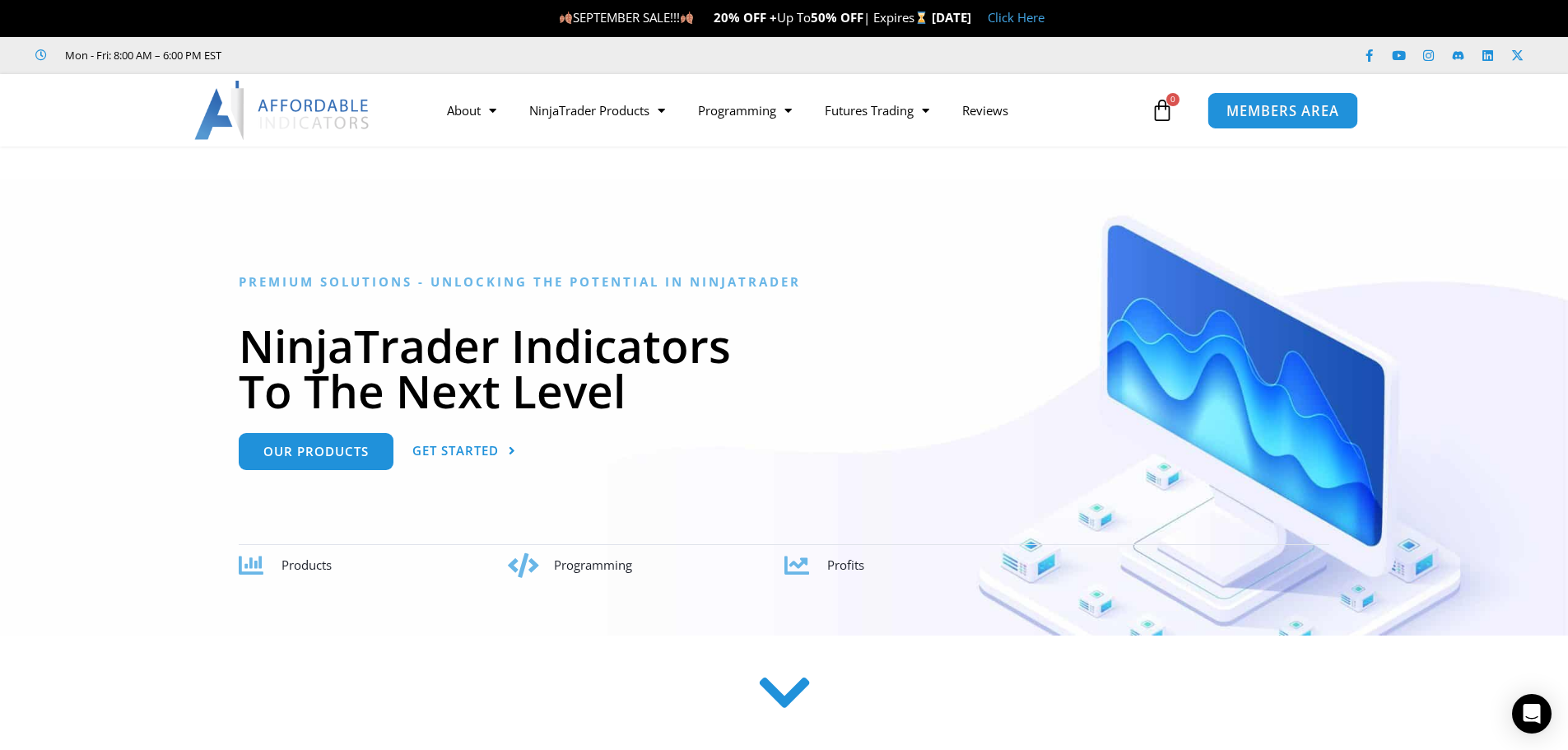
click at [1260, 114] on span "MEMBERS AREA" at bounding box center [1282, 110] width 113 height 14
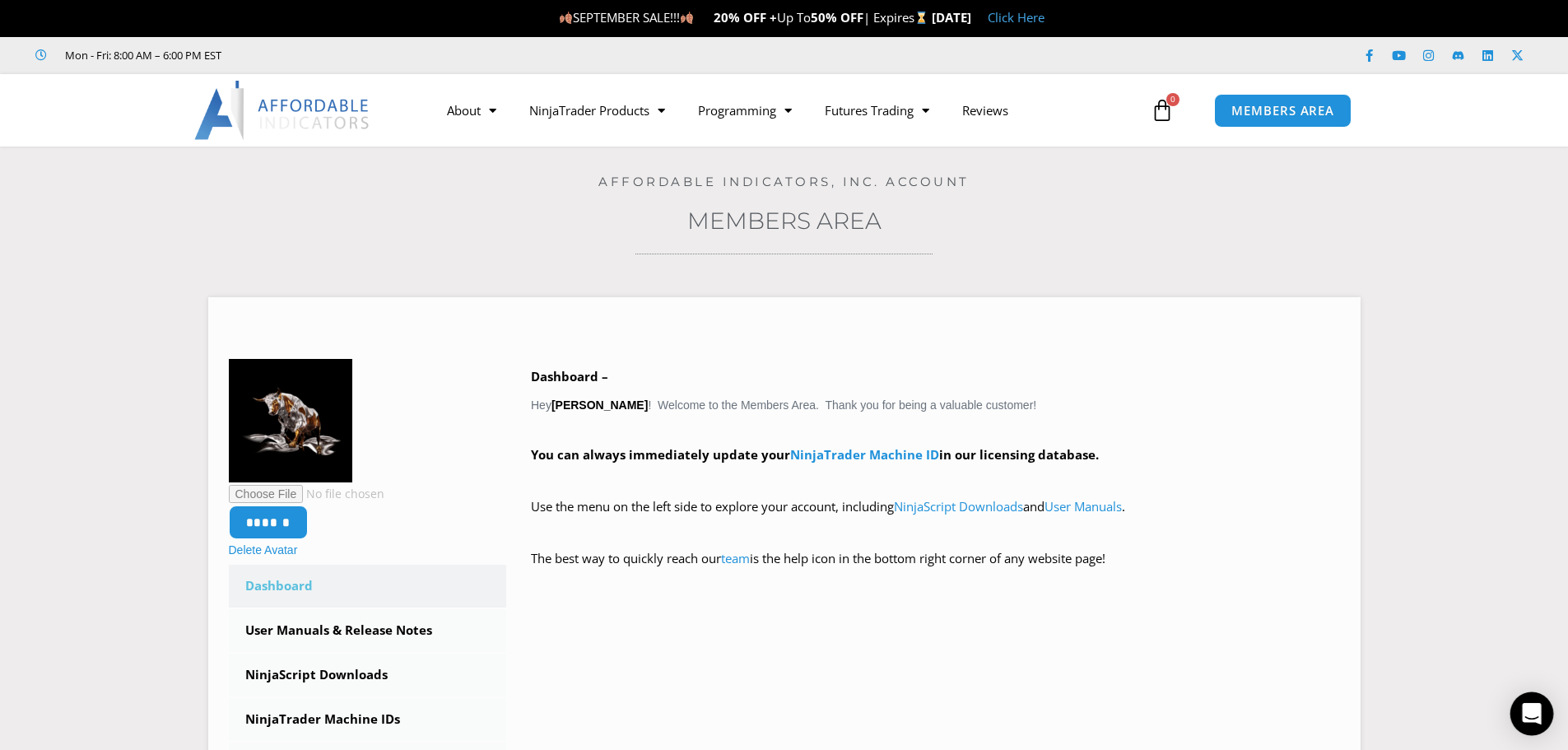
click at [1536, 713] on icon "Open Intercom Messenger" at bounding box center [1531, 713] width 19 height 21
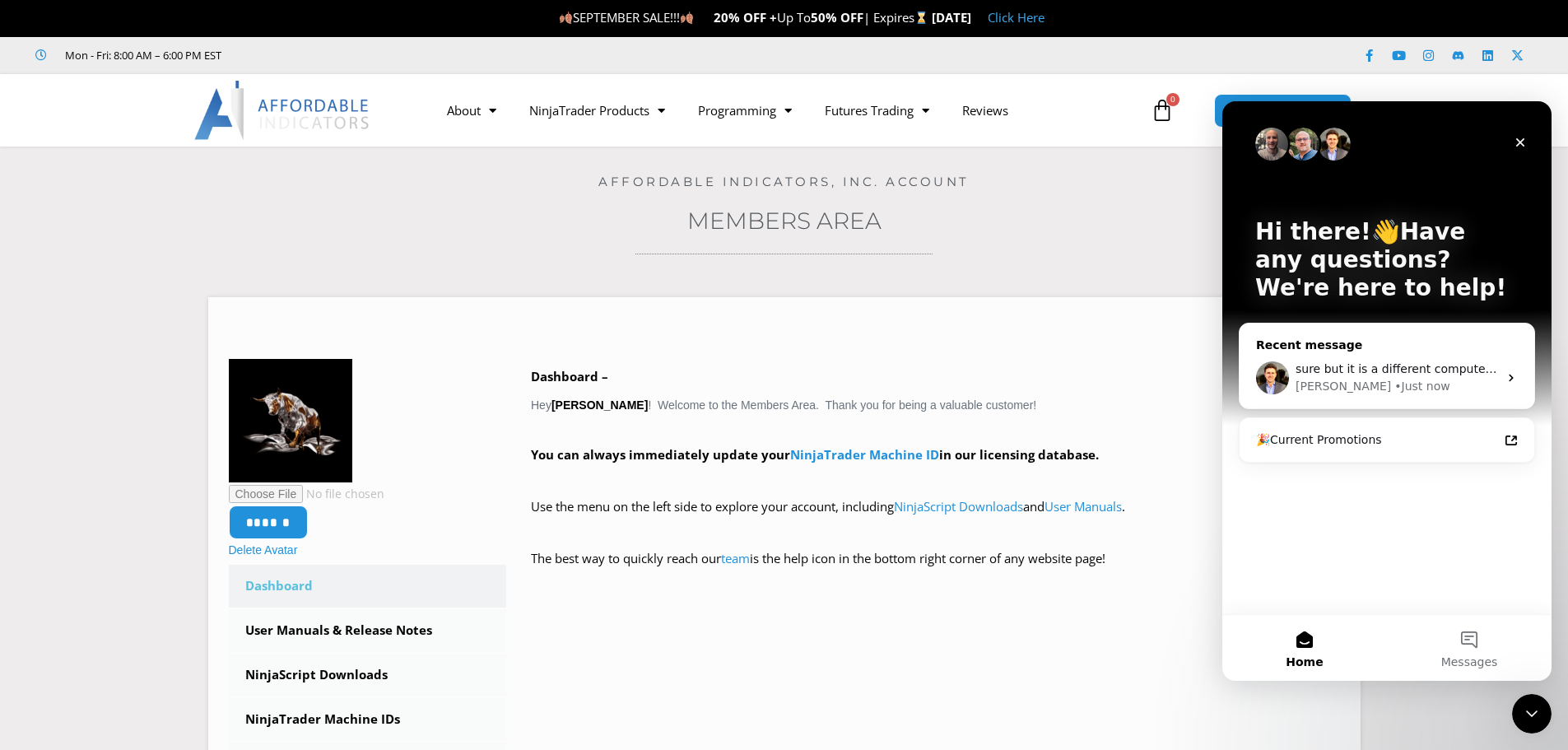
click at [1395, 388] on div "• Just now" at bounding box center [1422, 386] width 55 height 18
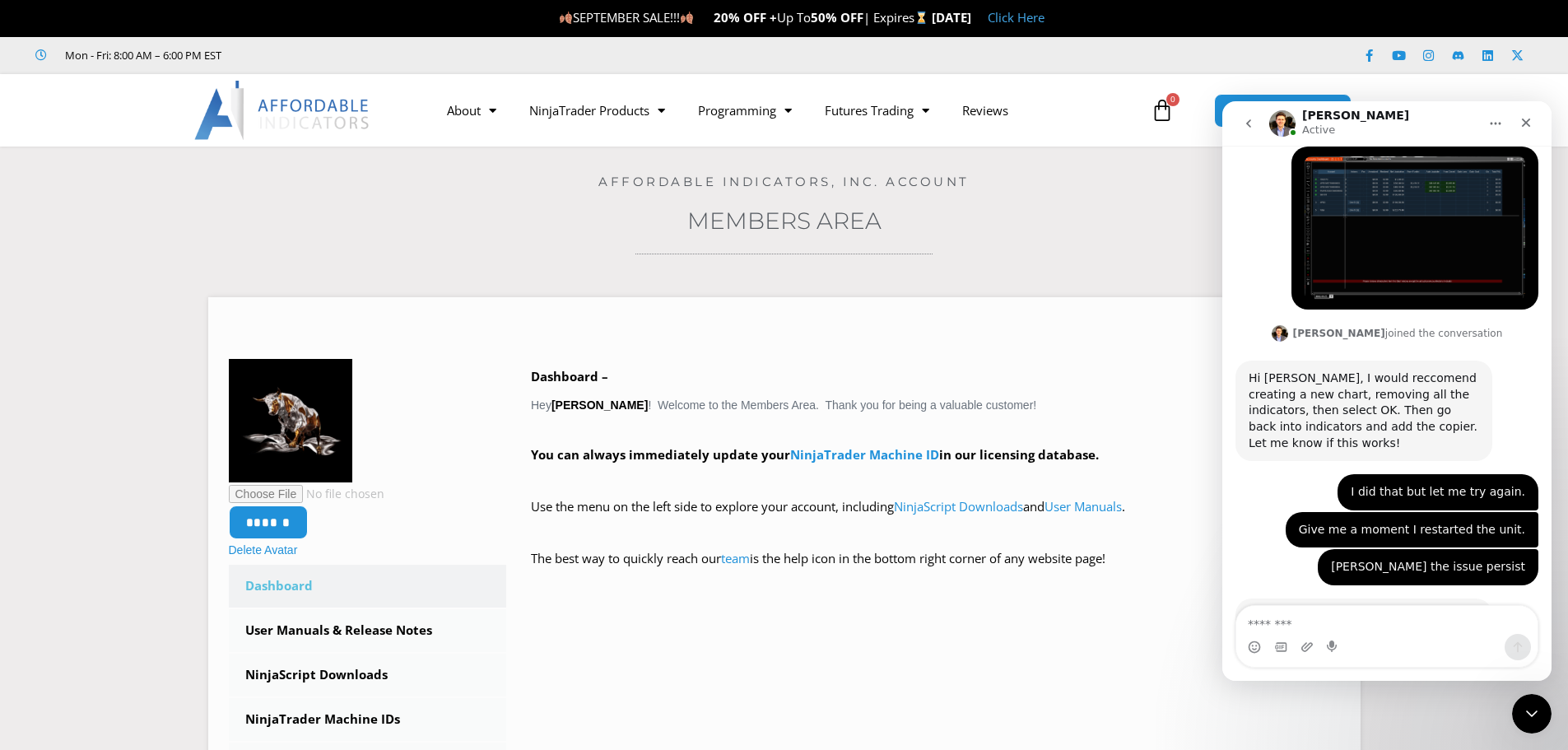
scroll to position [1847, 0]
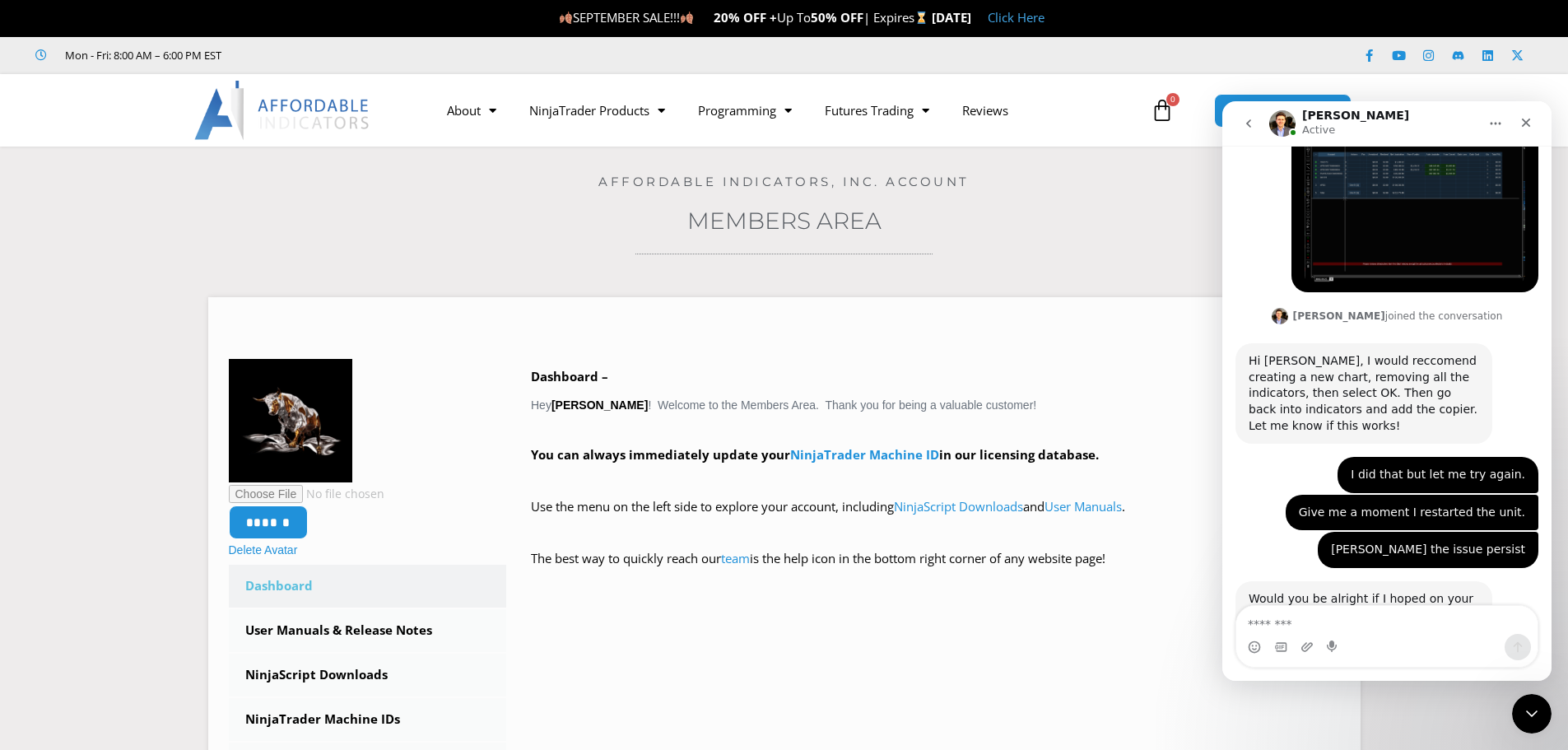
click at [1320, 631] on textarea "Message…" at bounding box center [1387, 620] width 301 height 28
type textarea "**********"
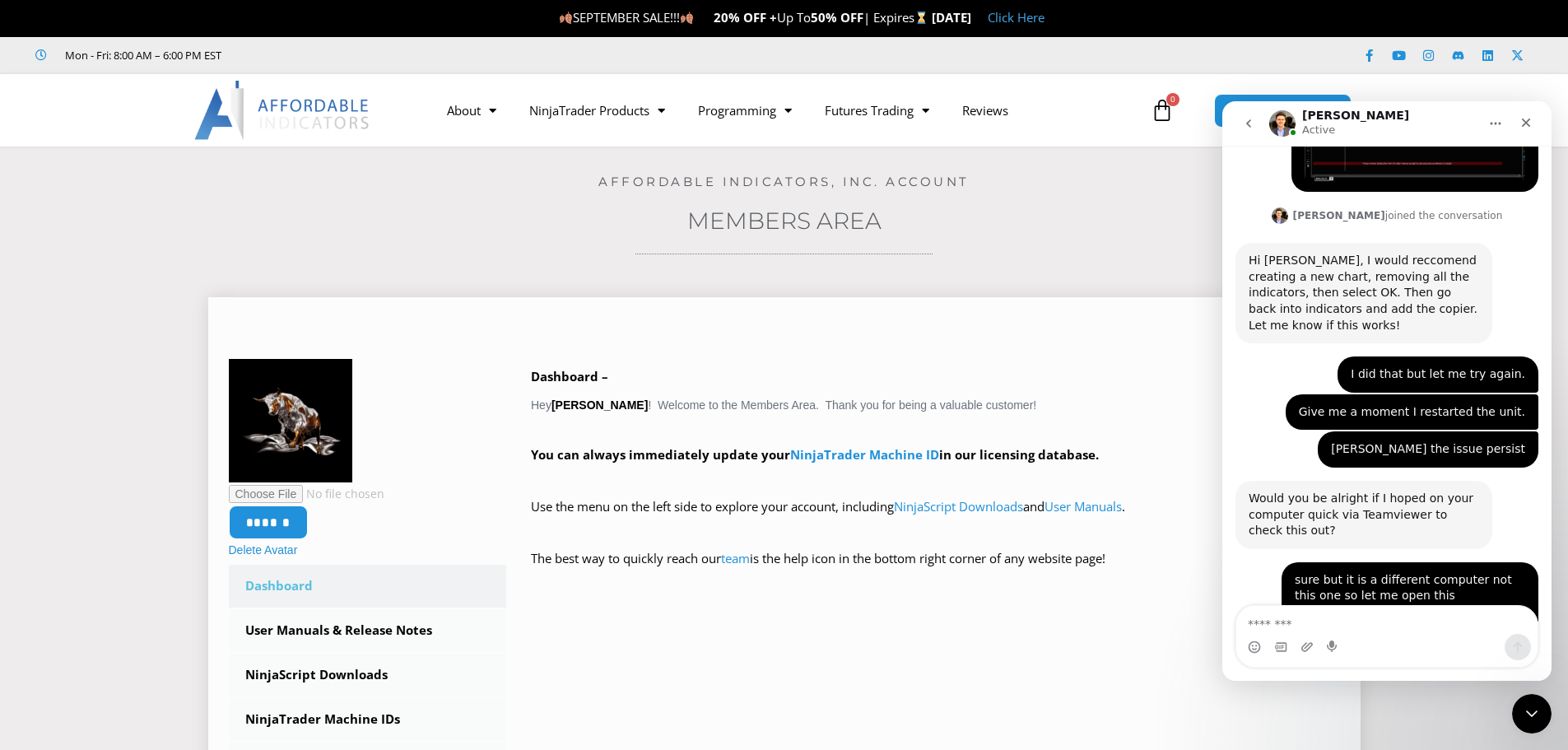
scroll to position [1982, 0]
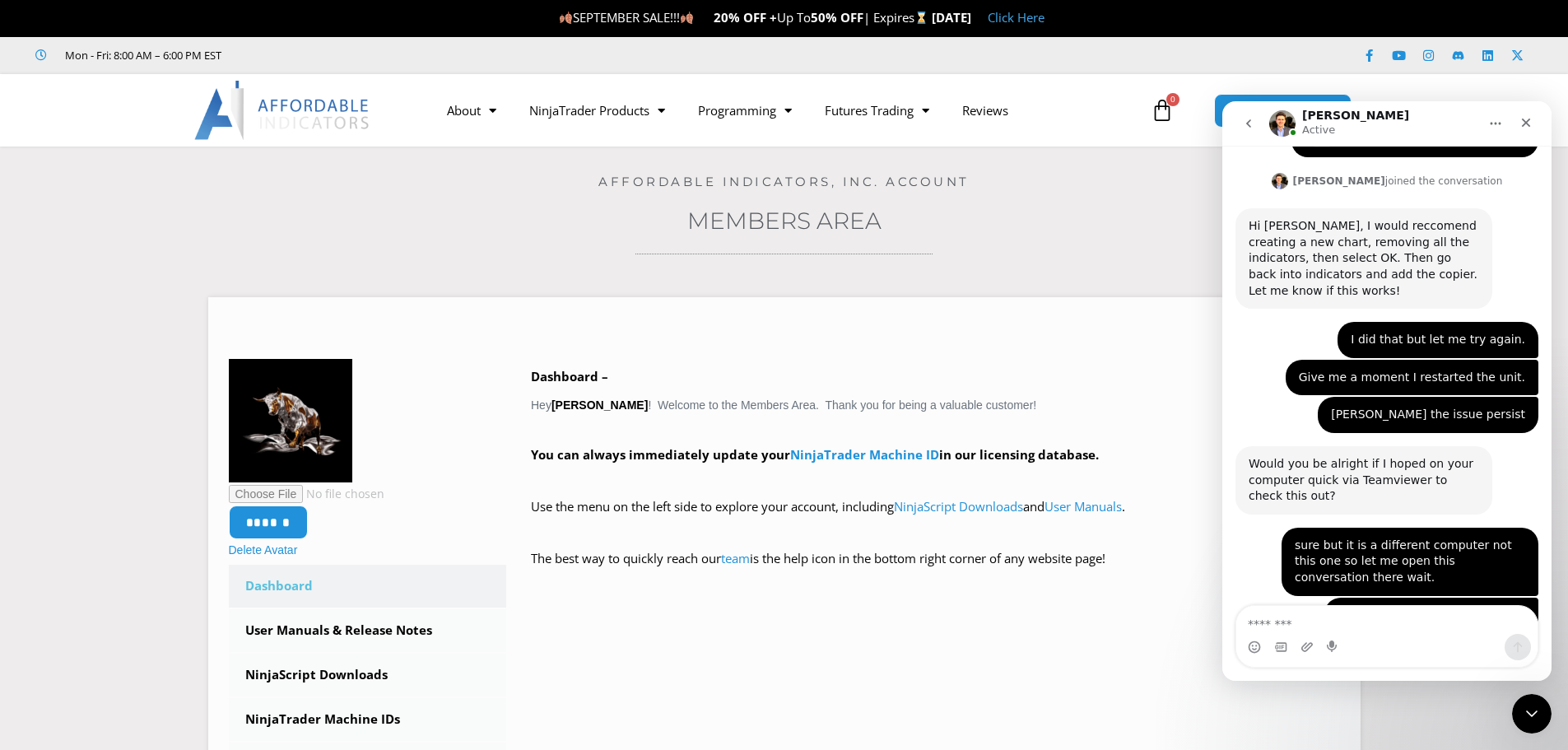
click at [1367, 705] on link "https://quicksupport.me/s137163830" at bounding box center [1312, 711] width 129 height 13
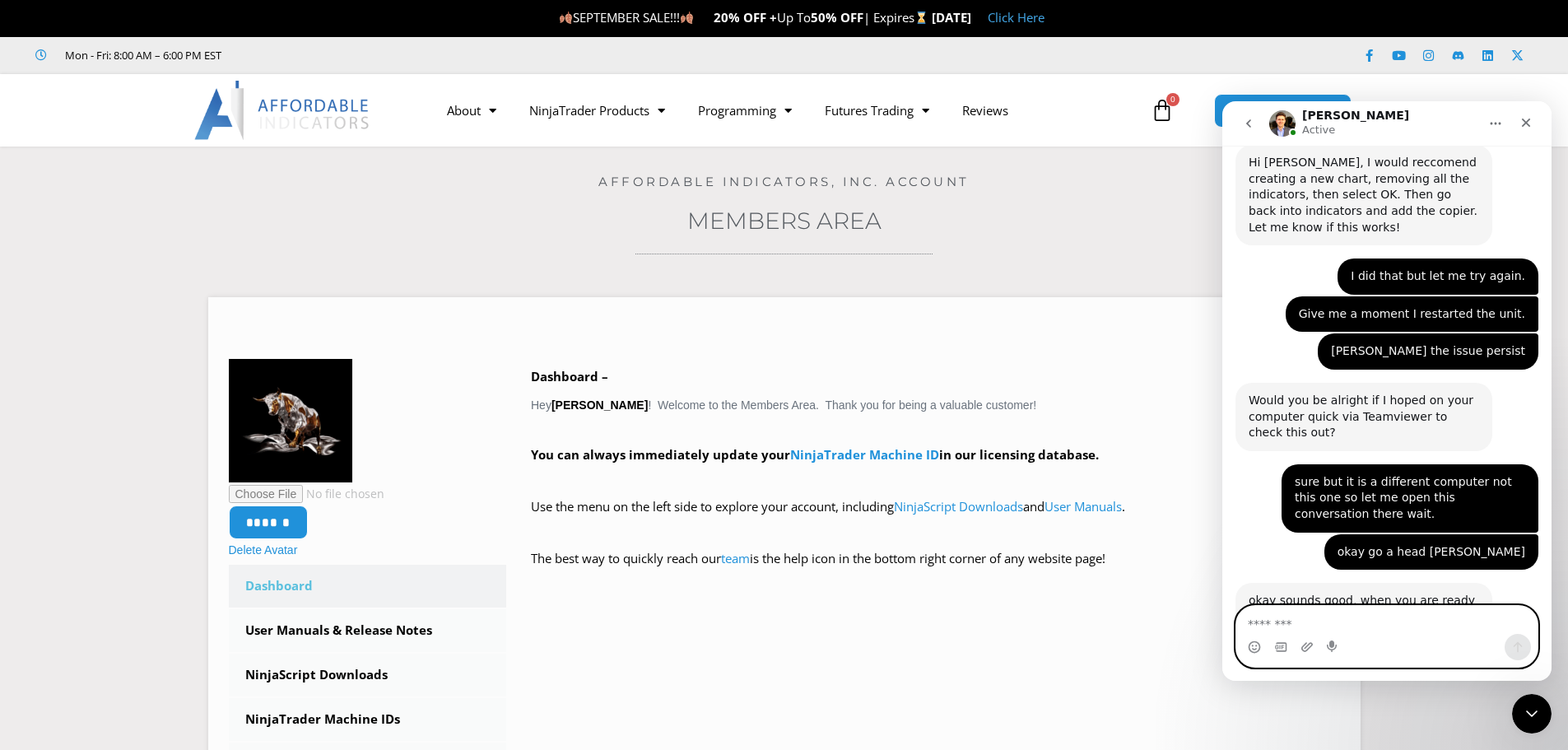
click at [1317, 622] on textarea "Message…" at bounding box center [1387, 620] width 301 height 28
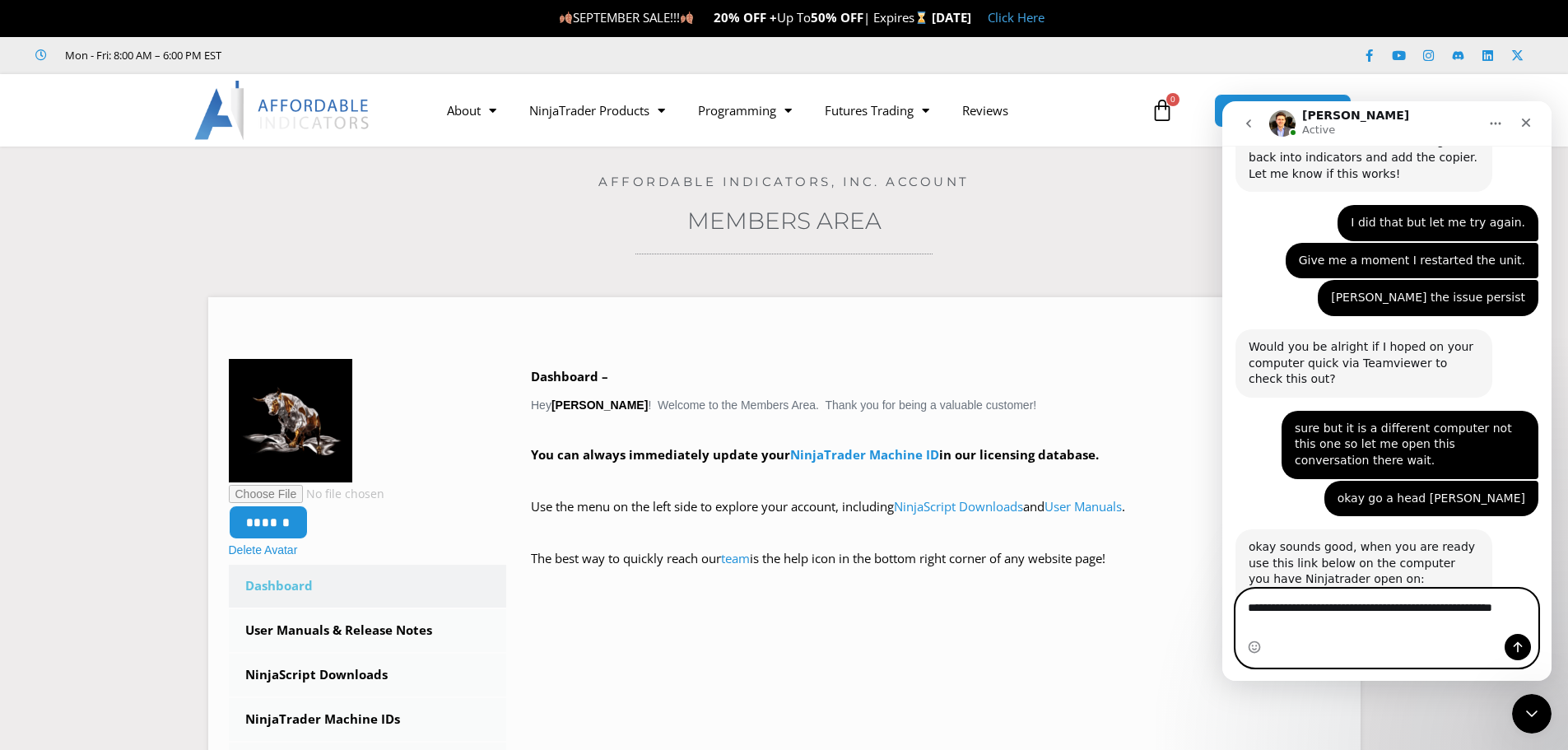
scroll to position [2116, 0]
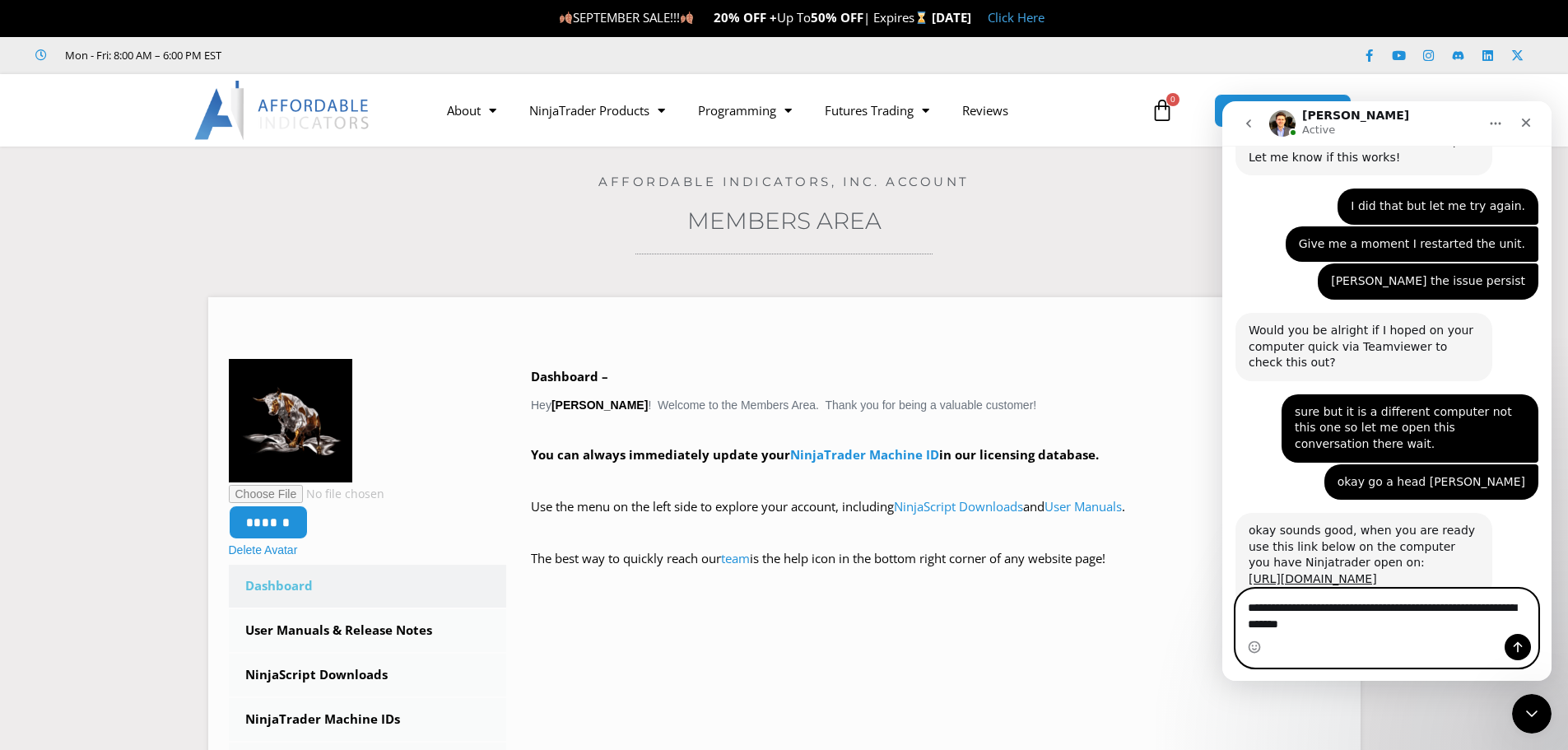
type textarea "**********"
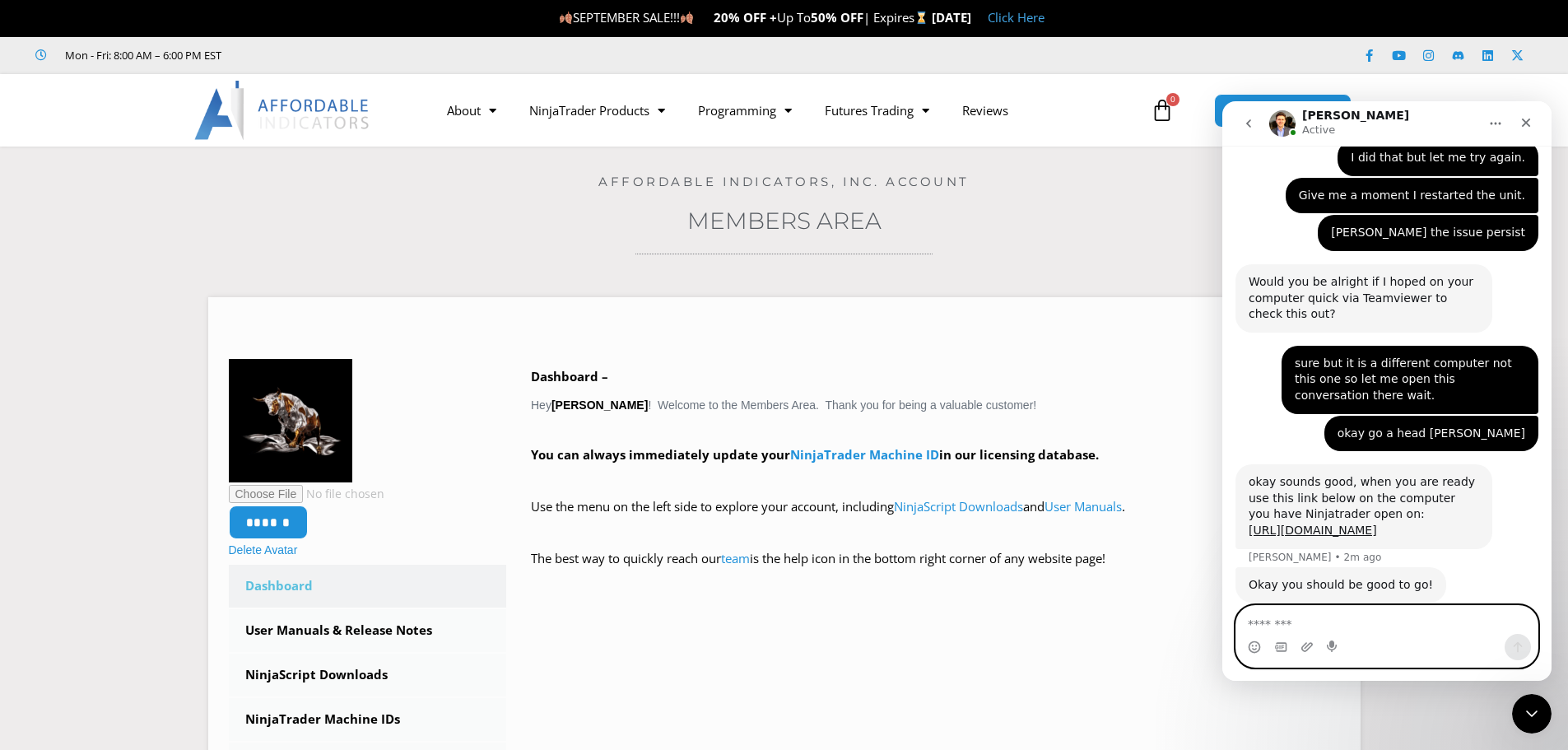
scroll to position [2167, 0]
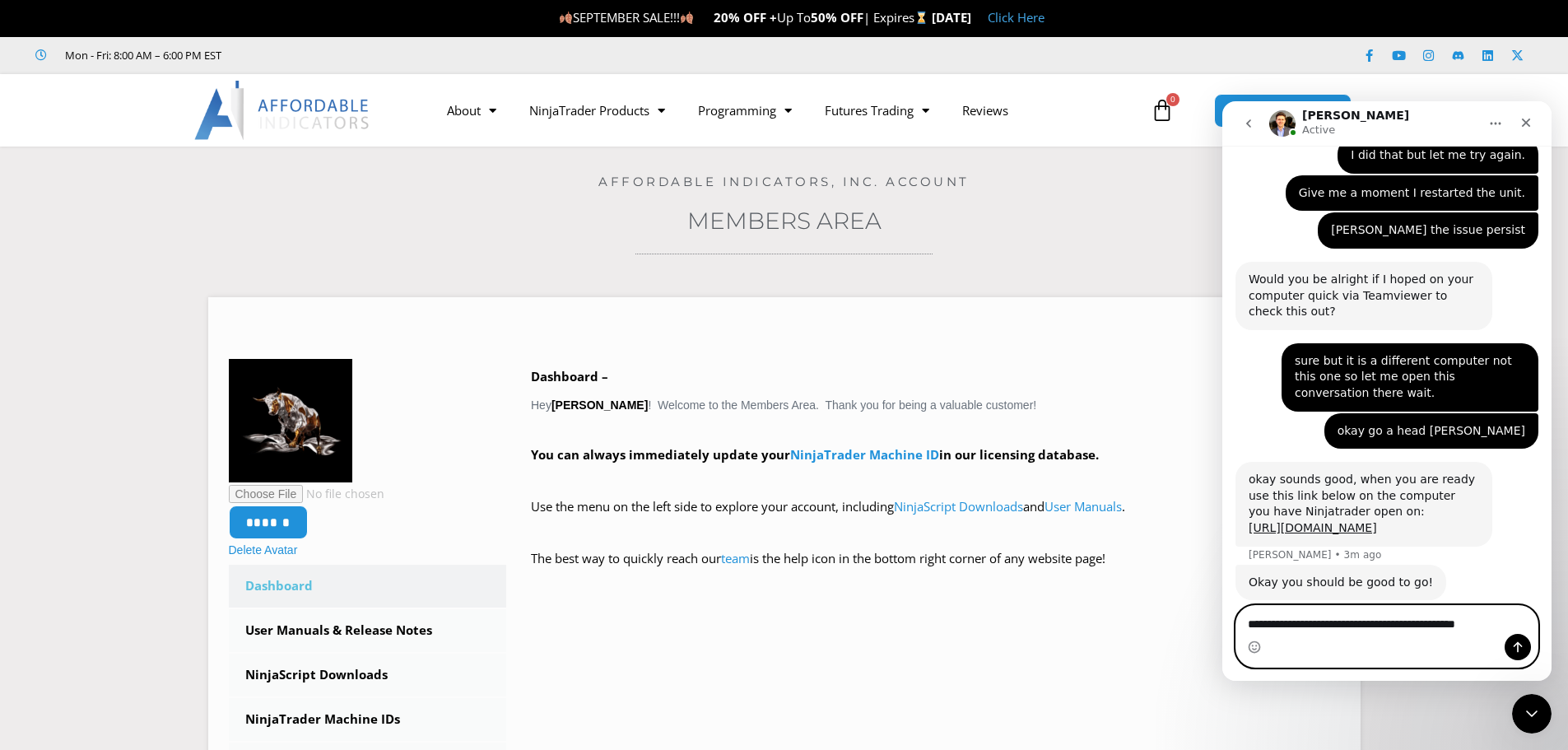
type textarea "**********"
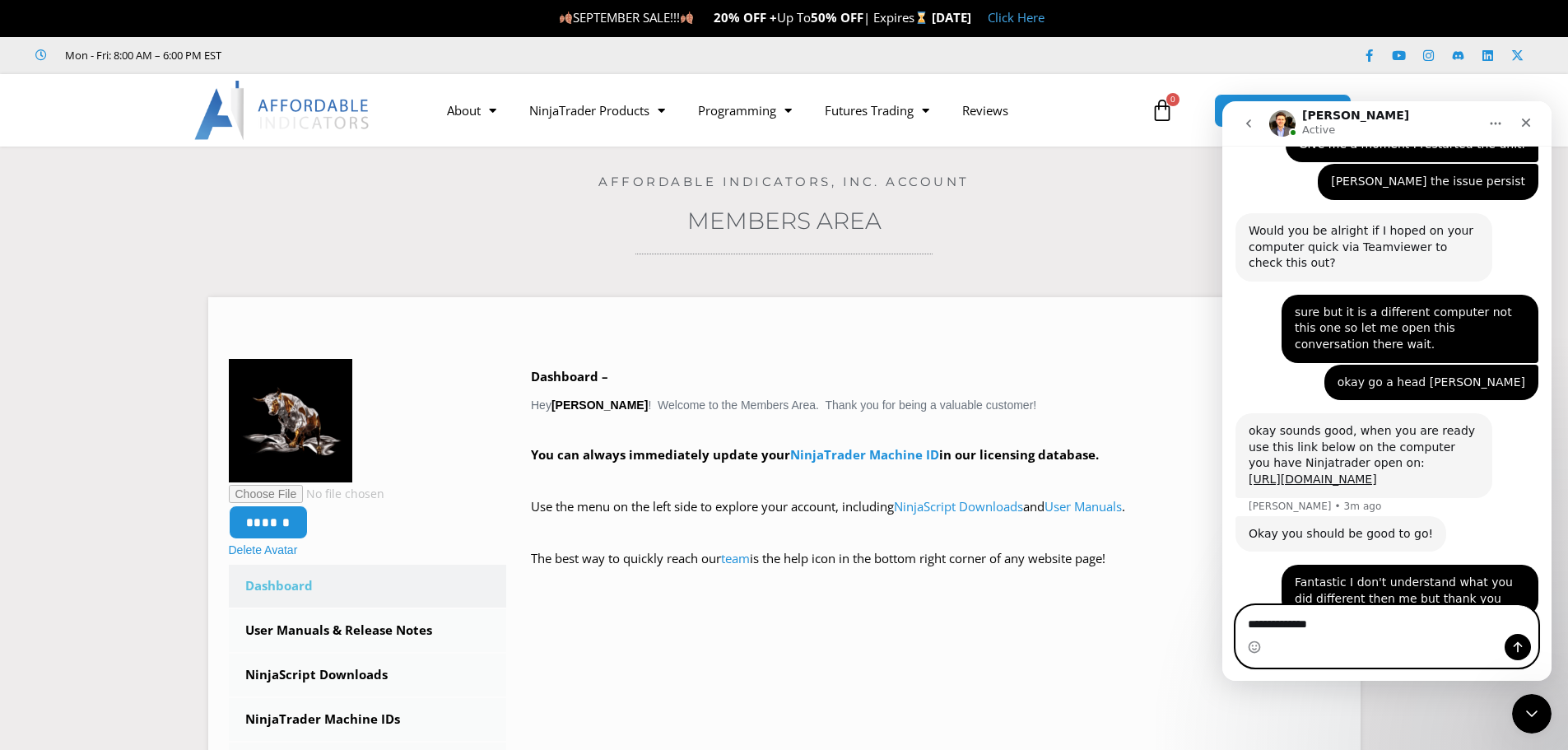
type textarea "**********"
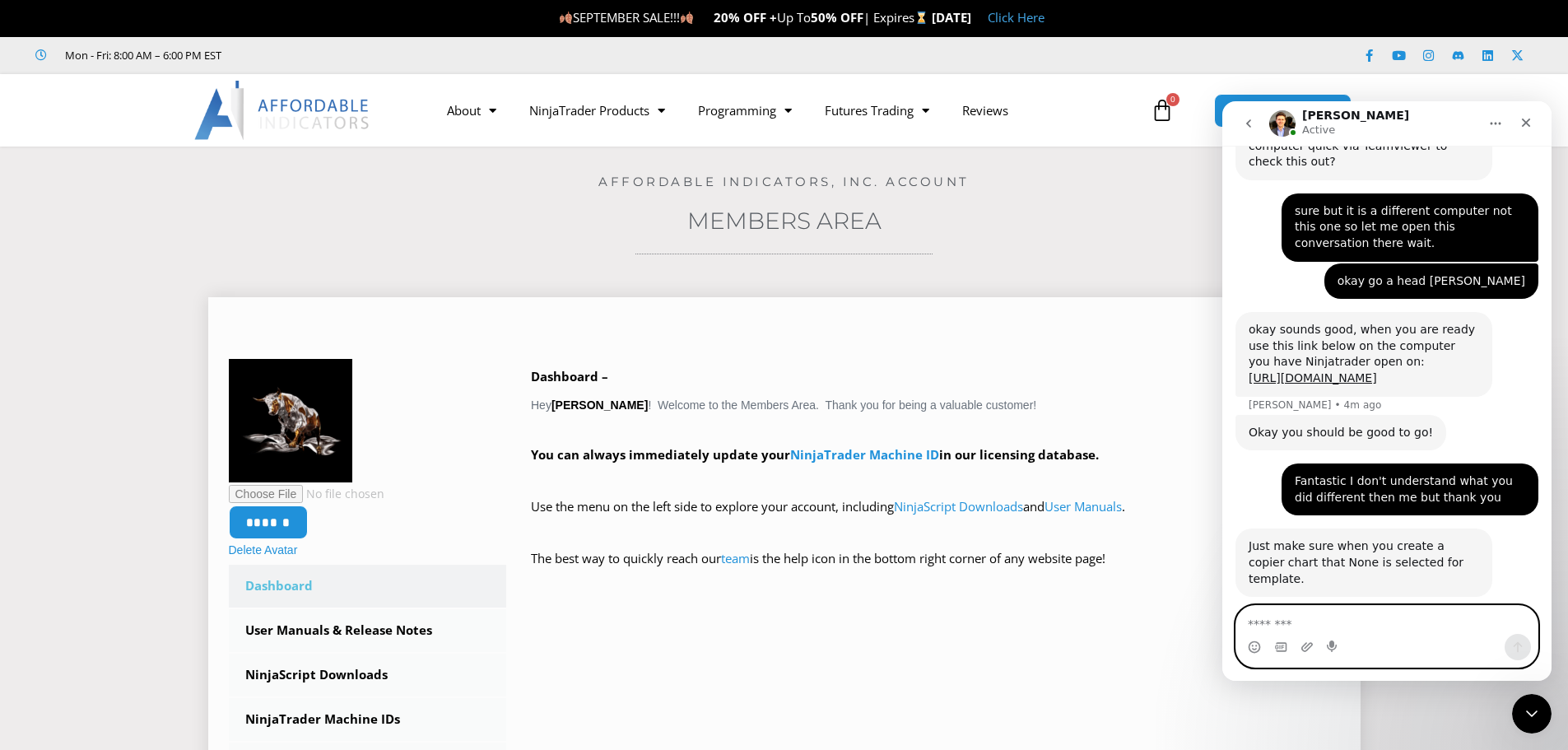
scroll to position [2335, 0]
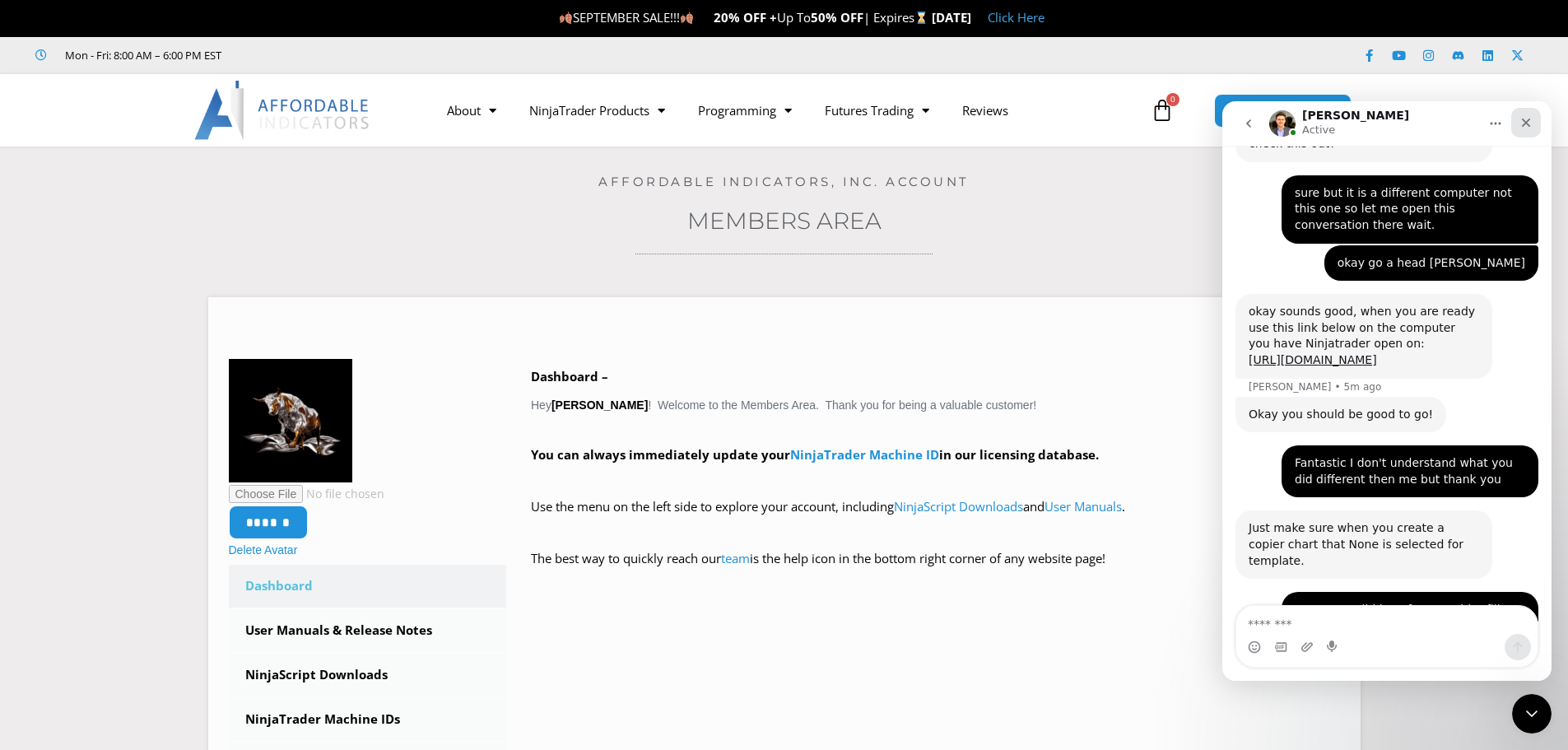
click at [1526, 124] on icon "Close" at bounding box center [1525, 122] width 13 height 13
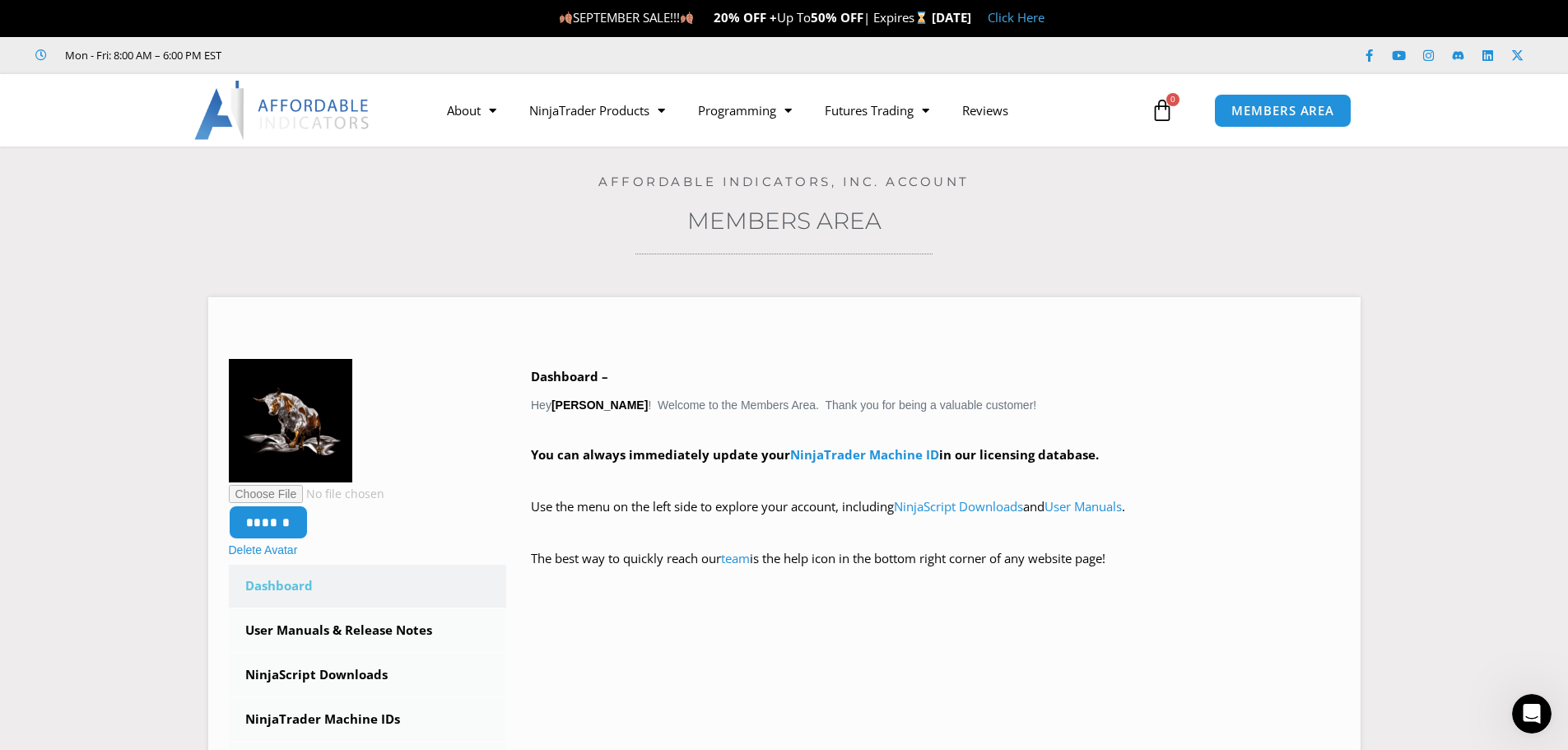
scroll to position [2318, 0]
